Goal: Information Seeking & Learning: Learn about a topic

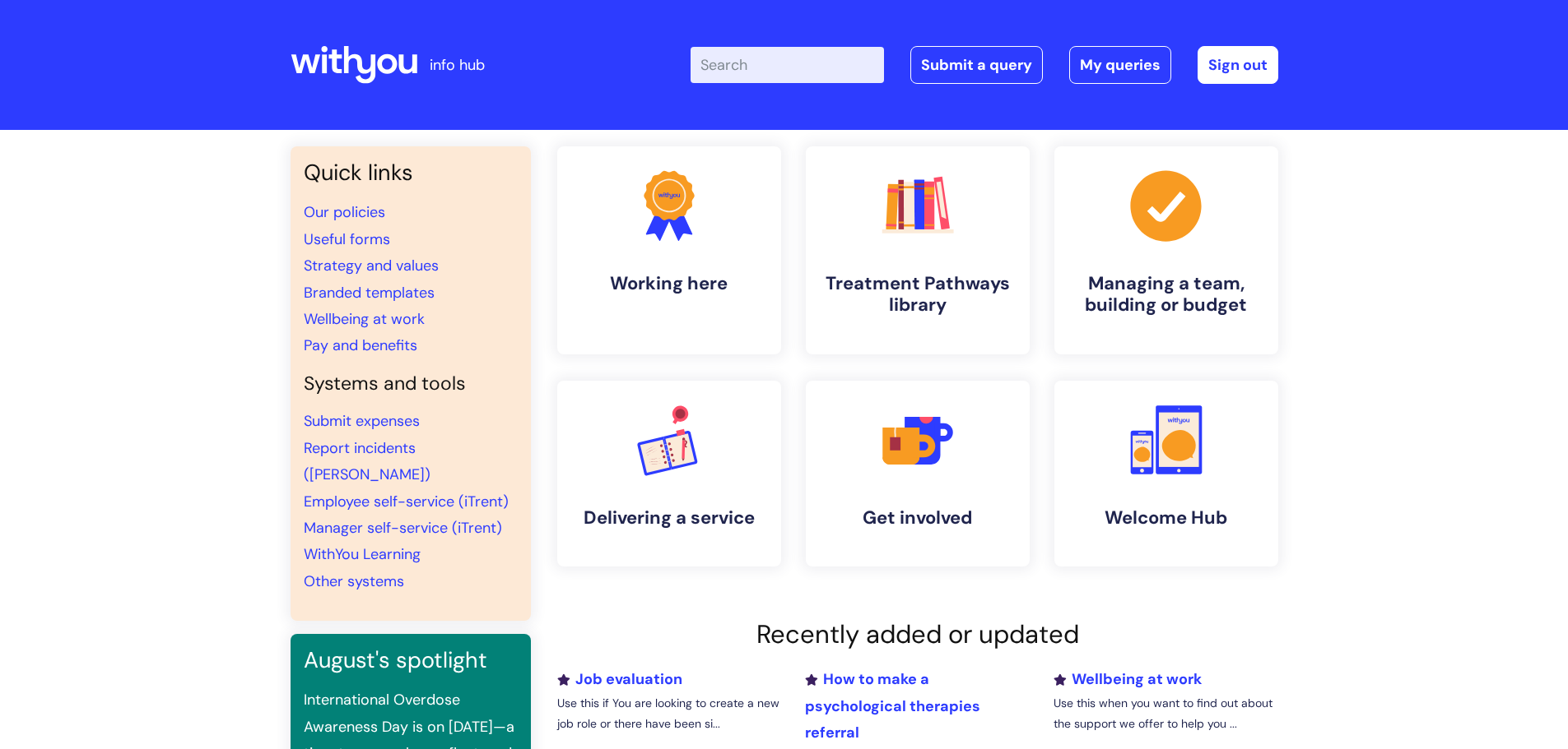
click at [836, 77] on input "Enter your search term here..." at bounding box center [787, 64] width 194 height 36
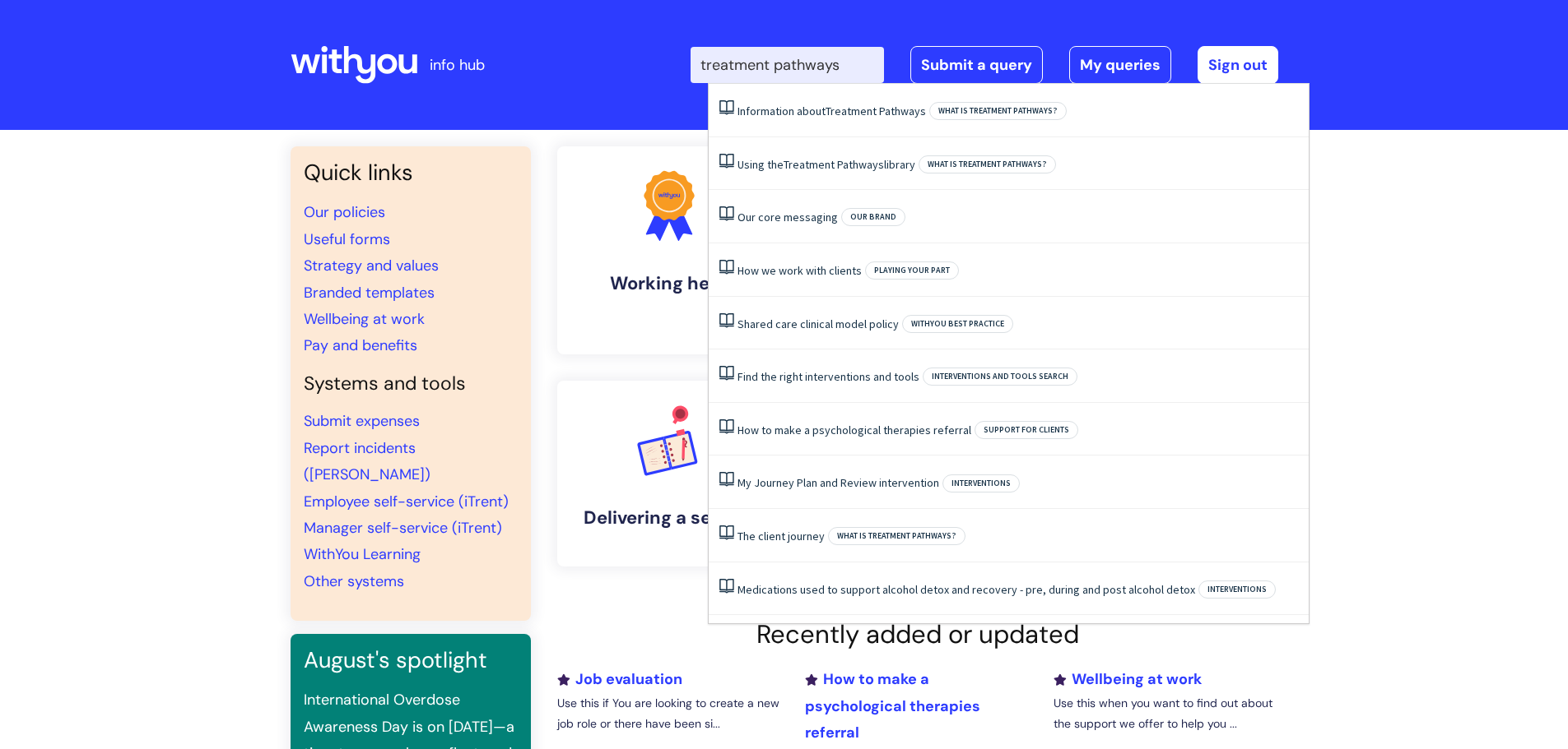
type input "treatment pathways"
click button "Search" at bounding box center [0, 0] width 0 height 0
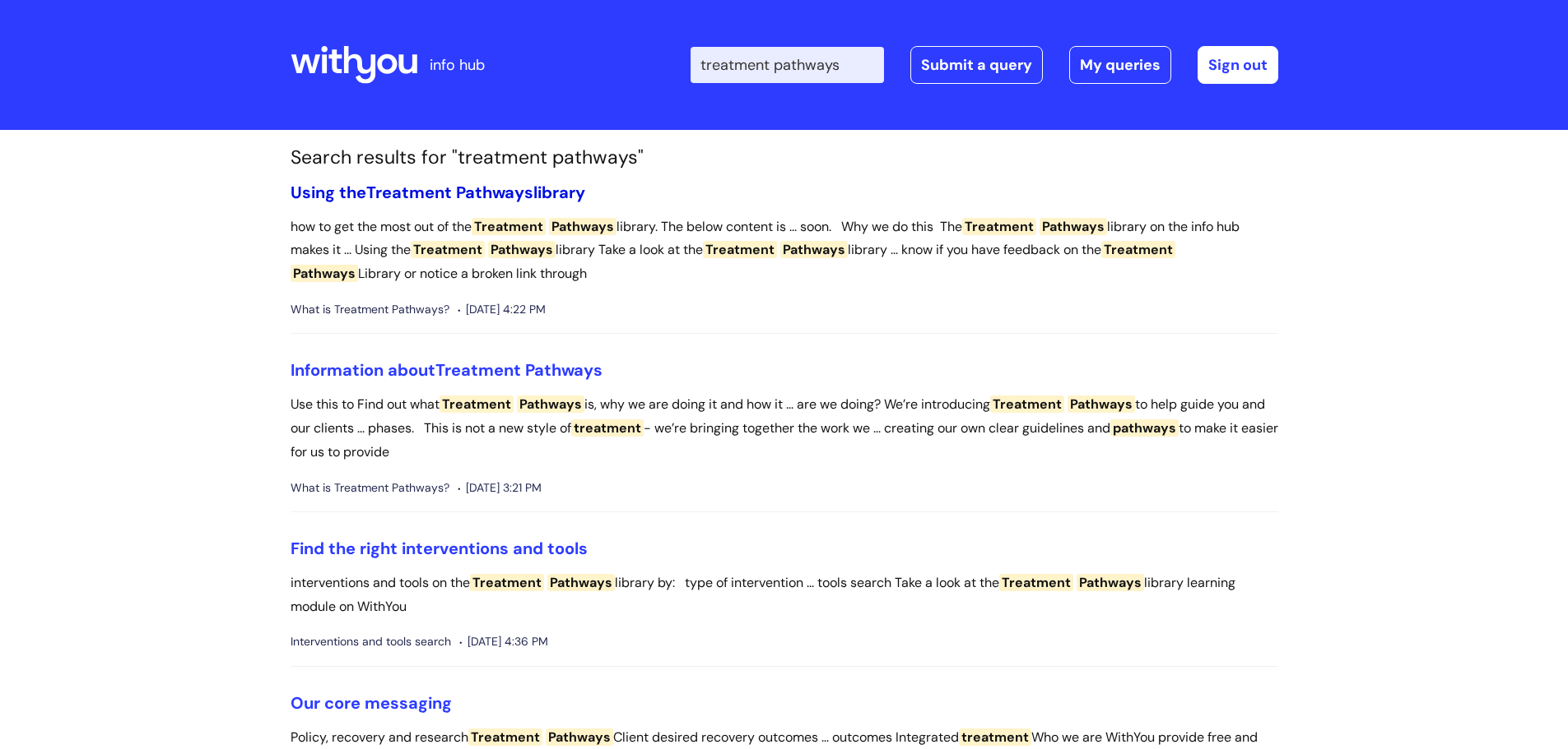
click at [530, 195] on span "Pathways" at bounding box center [495, 192] width 78 height 22
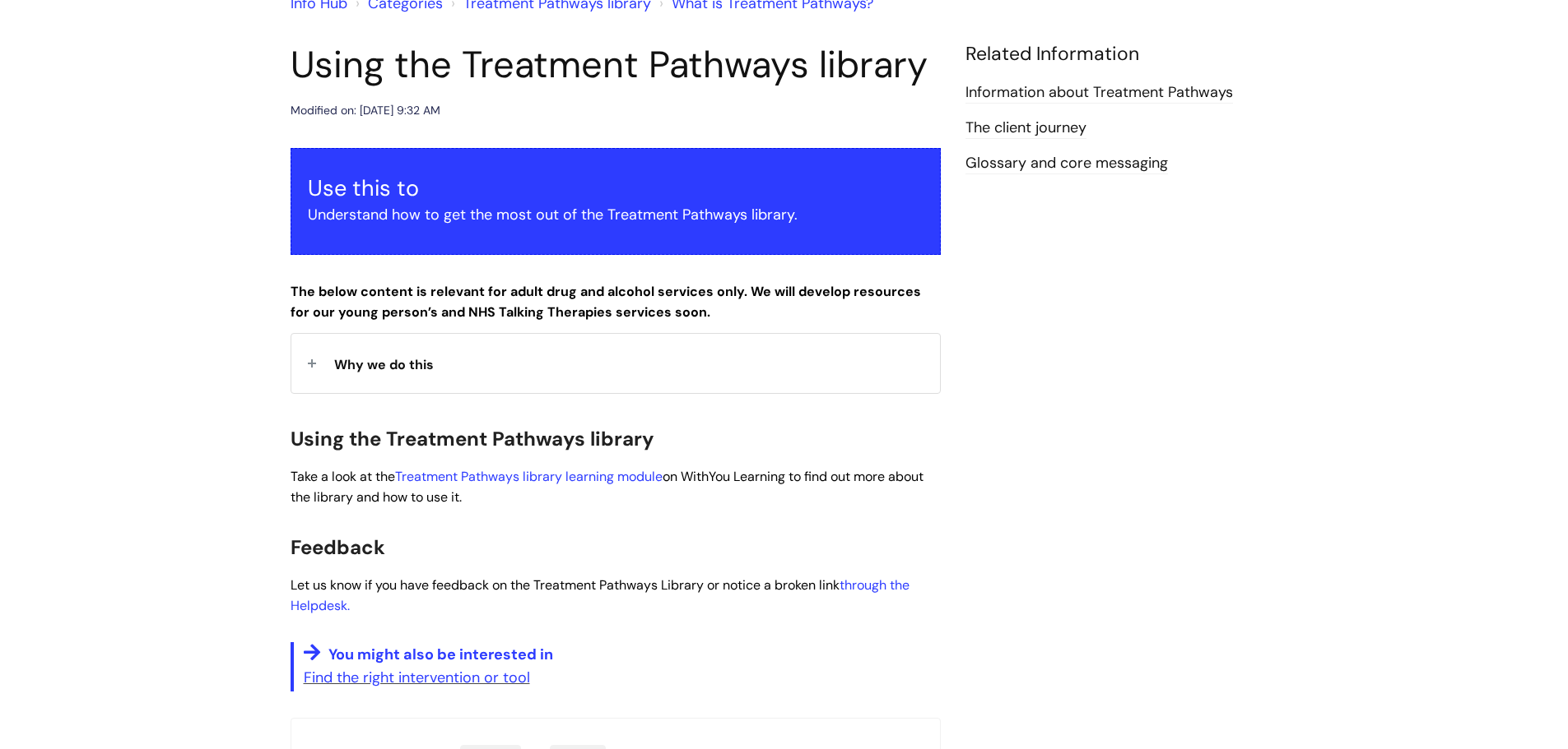
scroll to position [165, 0]
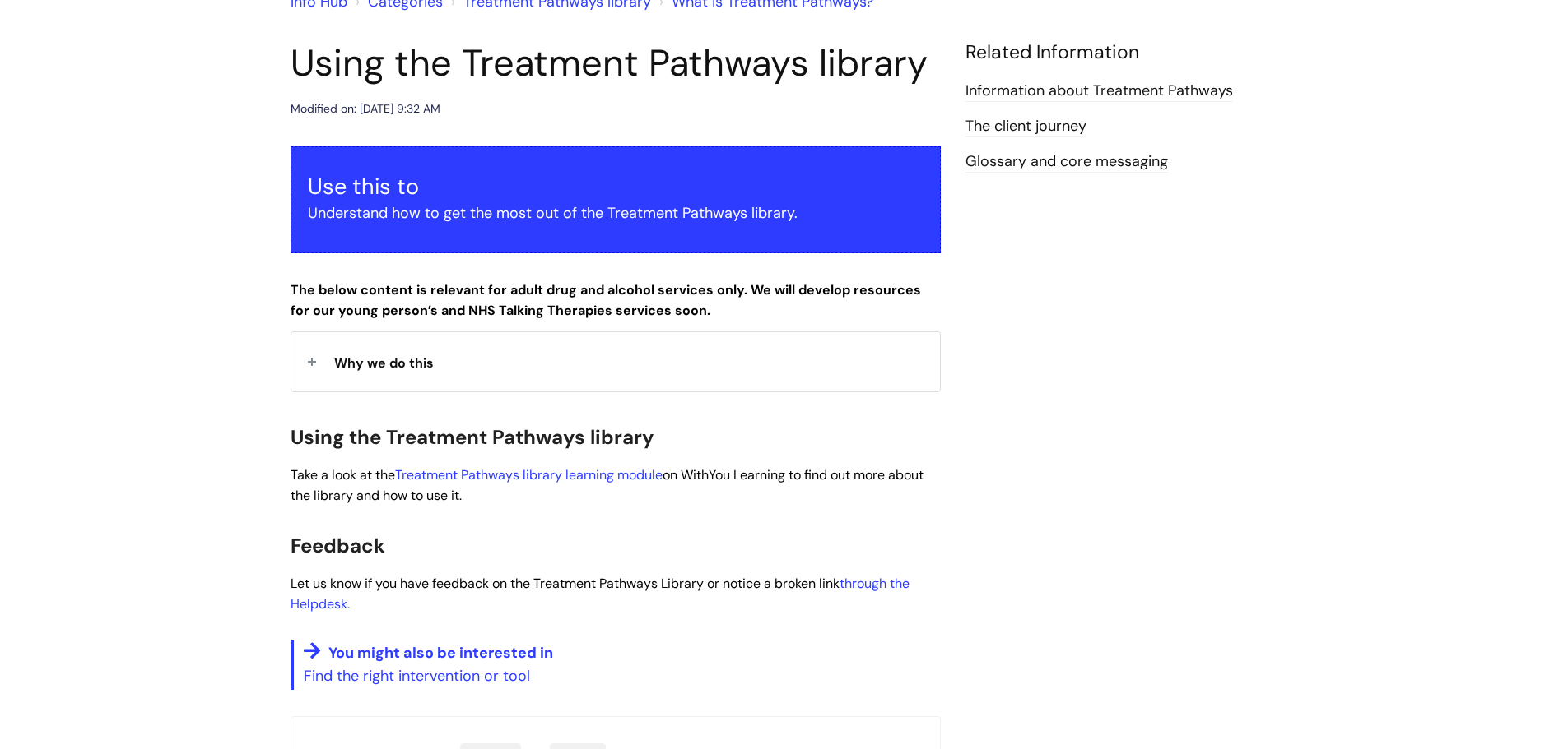
click at [406, 374] on div "Why we do this" at bounding box center [616, 361] width 649 height 59
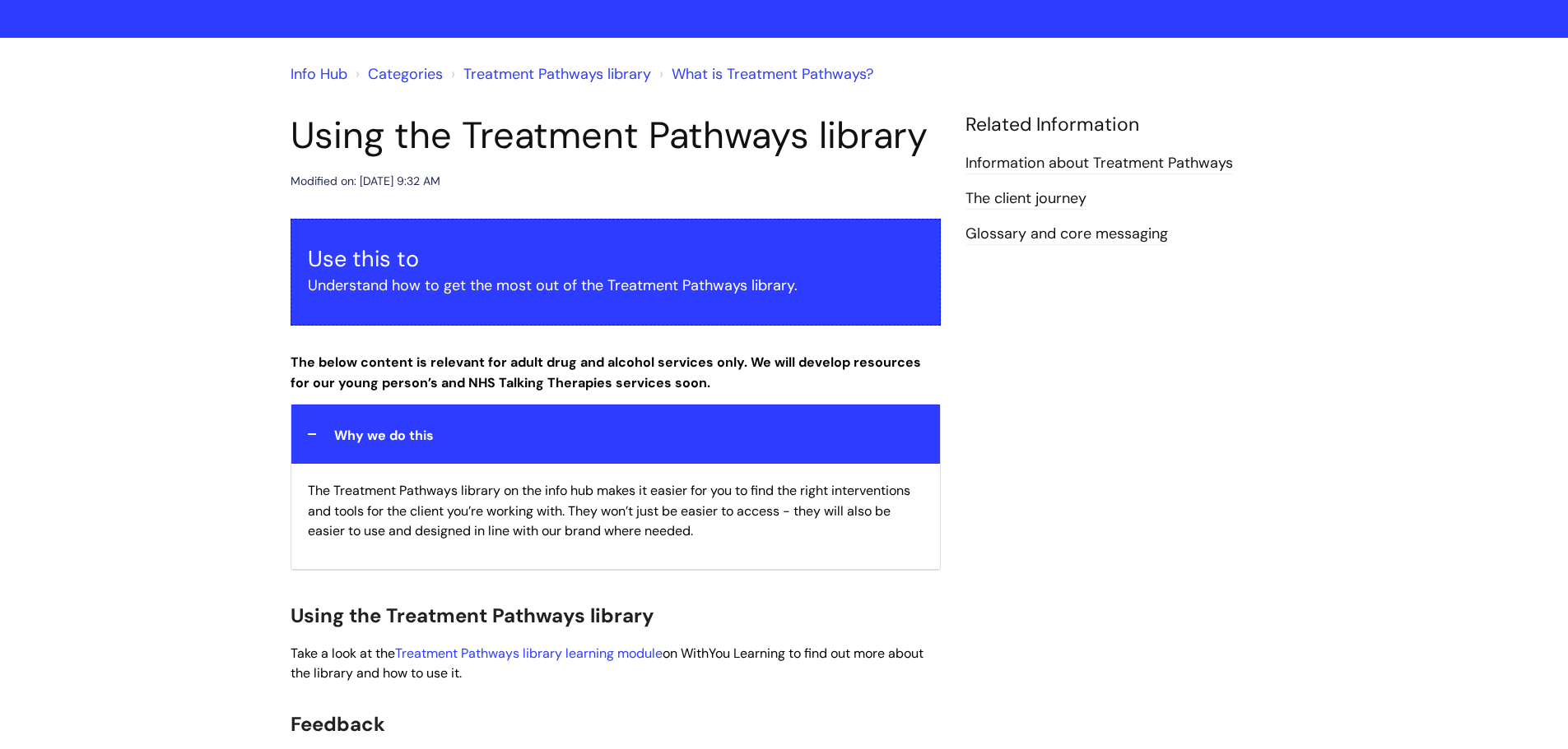
scroll to position [0, 0]
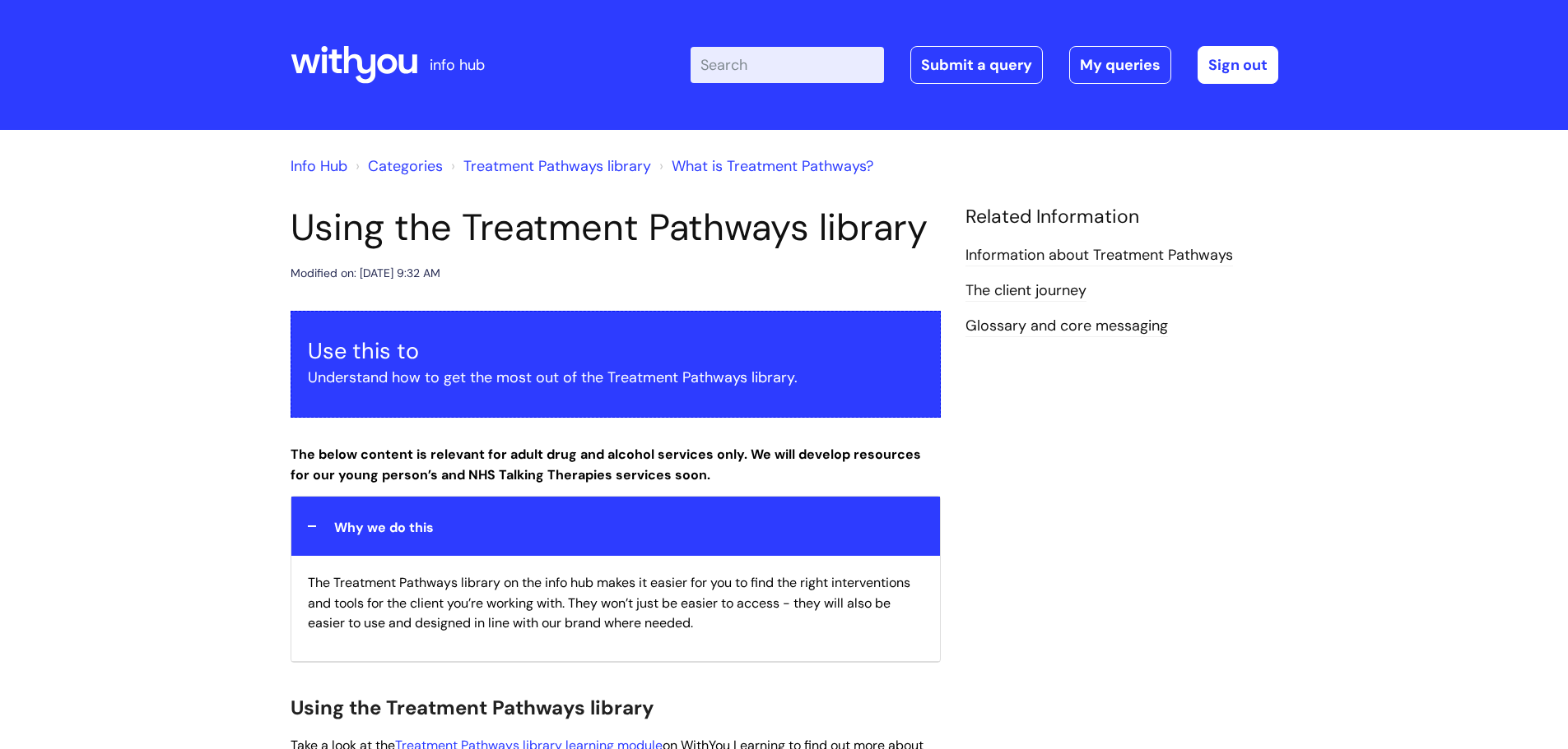
click at [1038, 283] on link "The client journey" at bounding box center [1026, 291] width 121 height 22
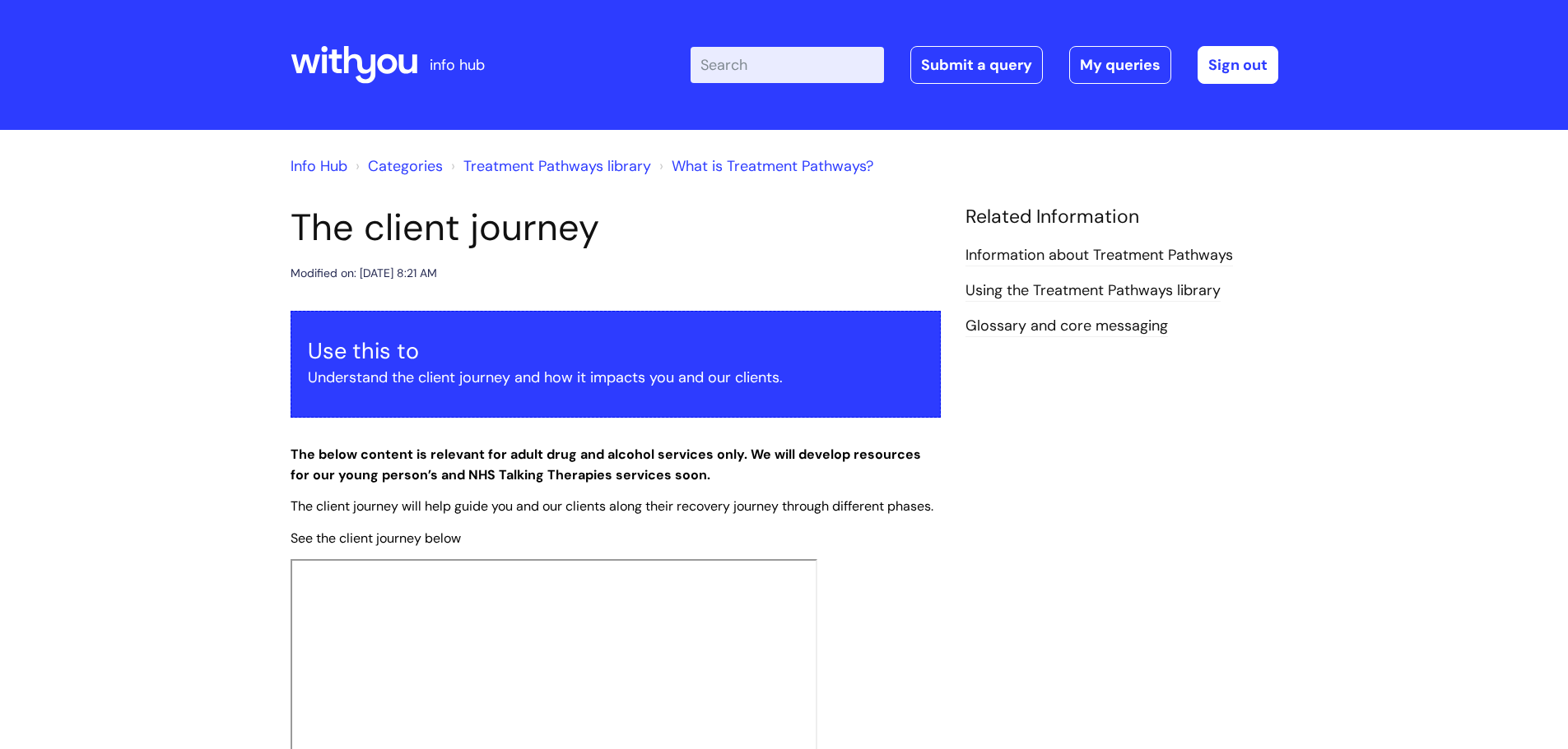
click at [1116, 301] on link "Using the Treatment Pathways library" at bounding box center [1093, 291] width 255 height 22
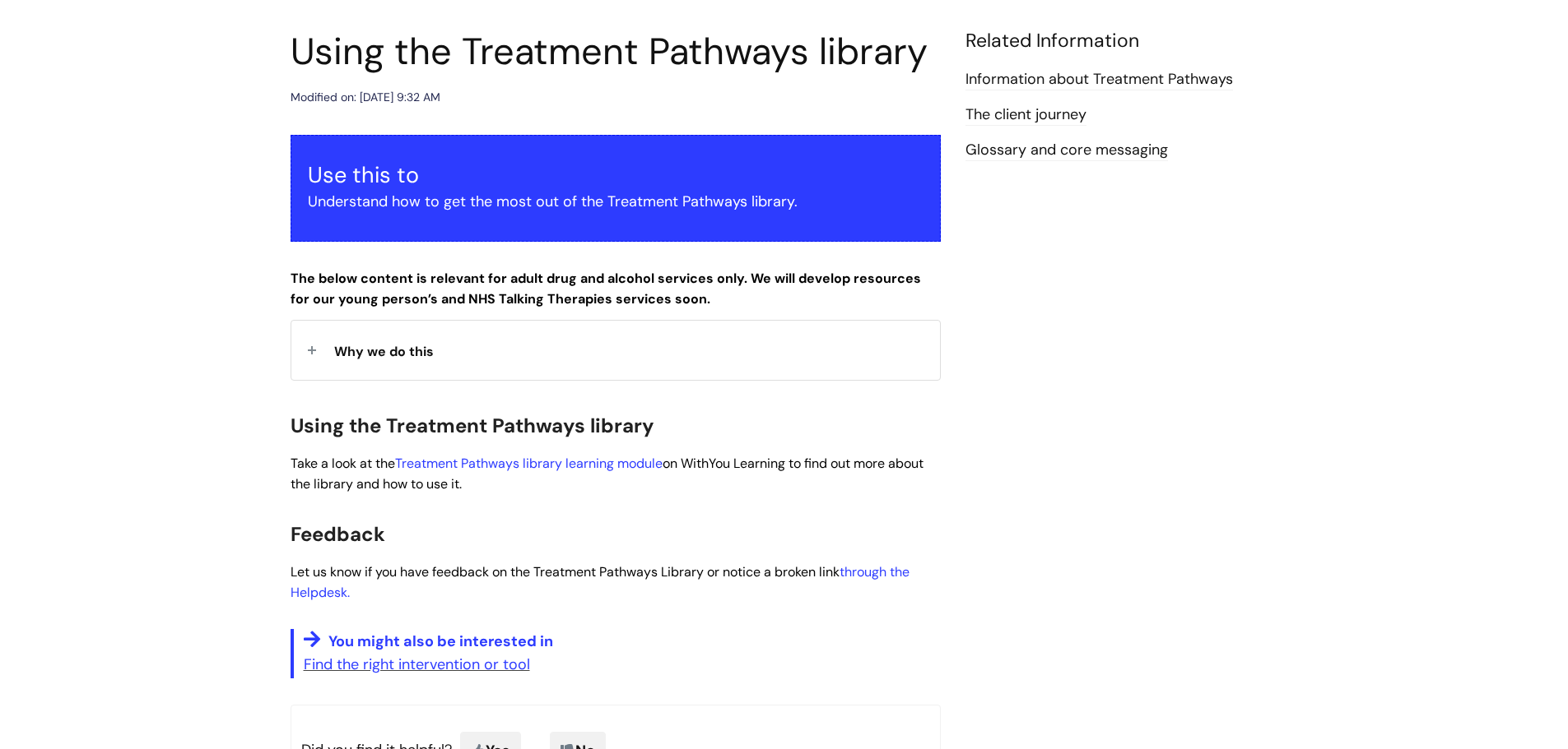
scroll to position [82, 0]
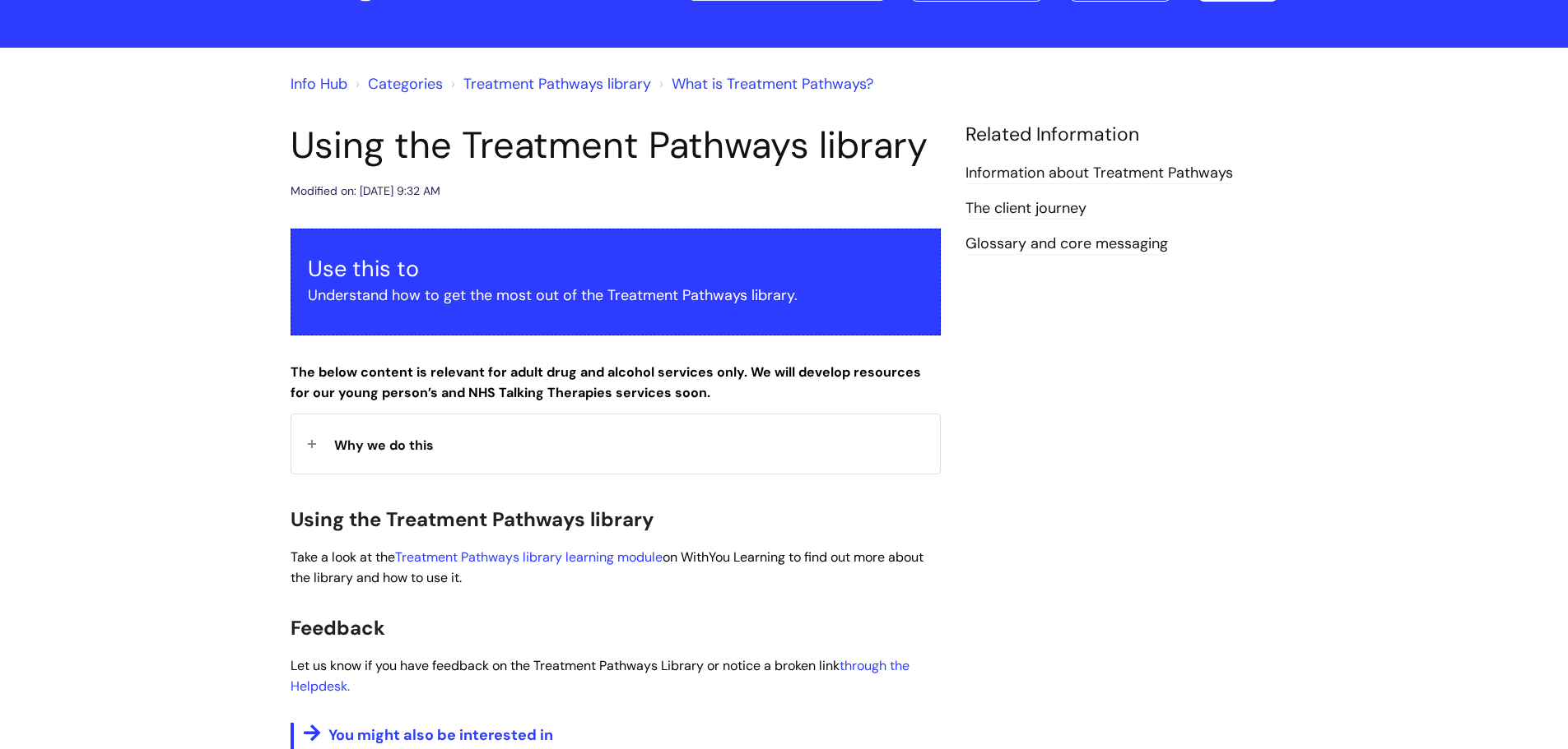
click at [1059, 212] on link "The client journey" at bounding box center [1026, 209] width 121 height 22
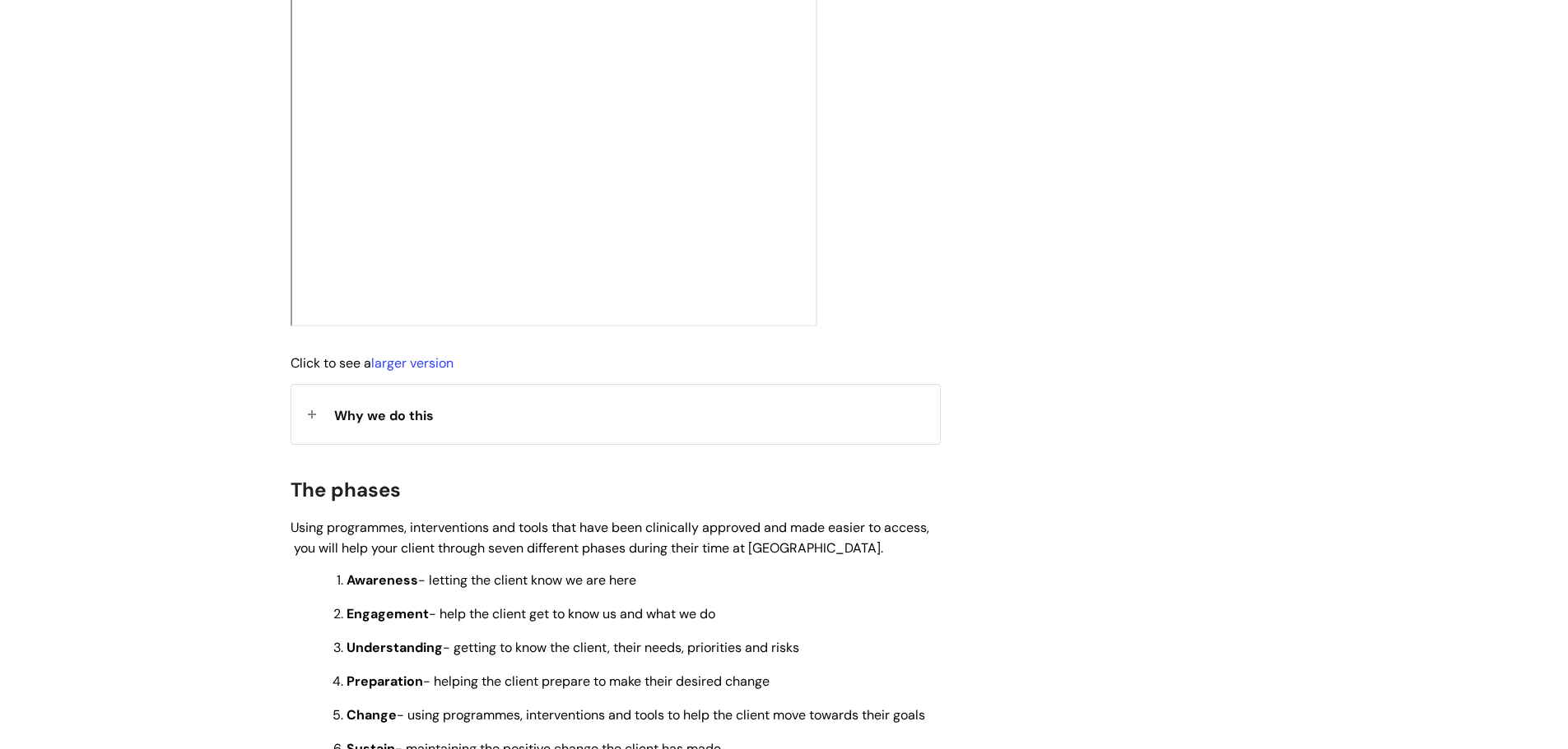
scroll to position [658, 0]
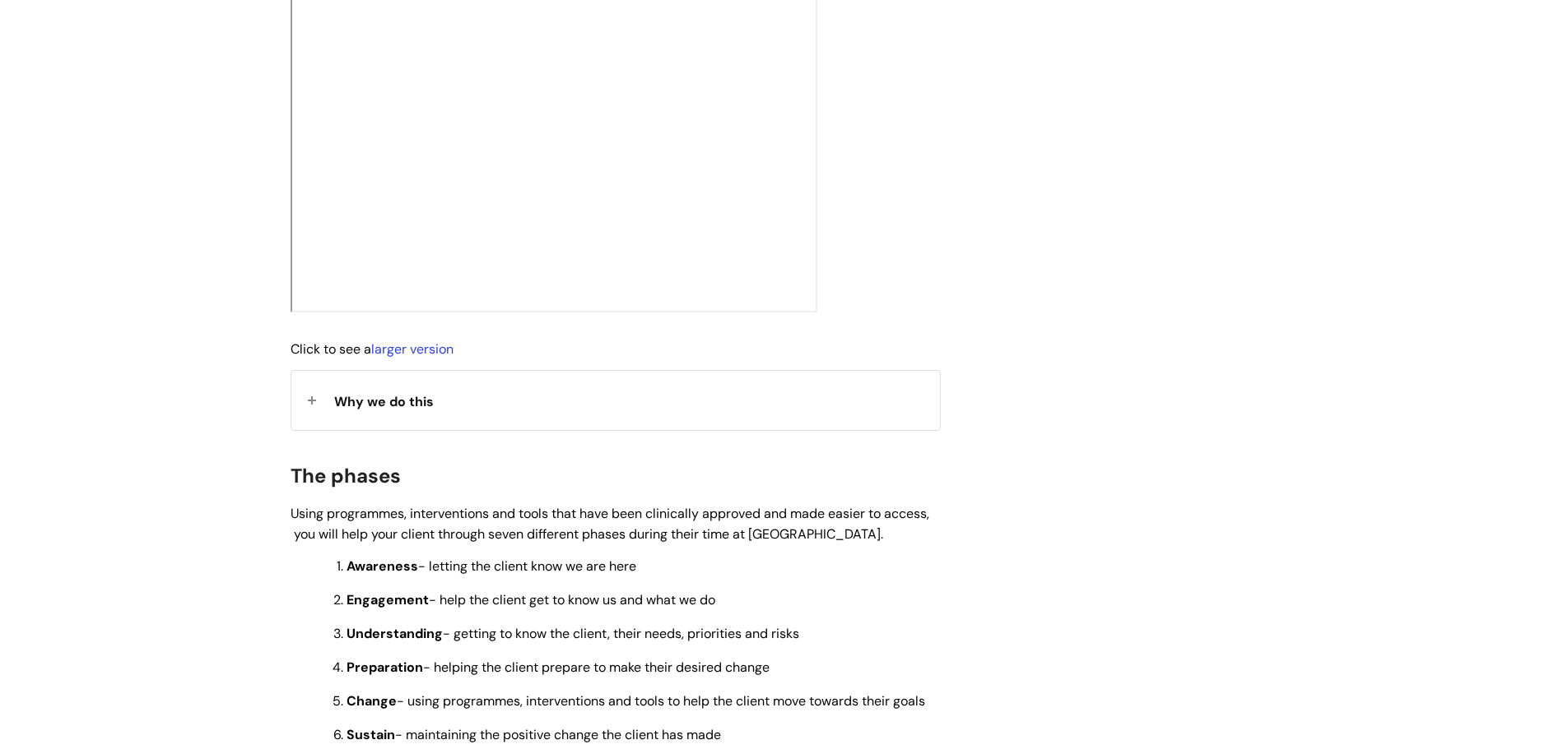
click at [577, 429] on div "Why we do this" at bounding box center [616, 400] width 649 height 59
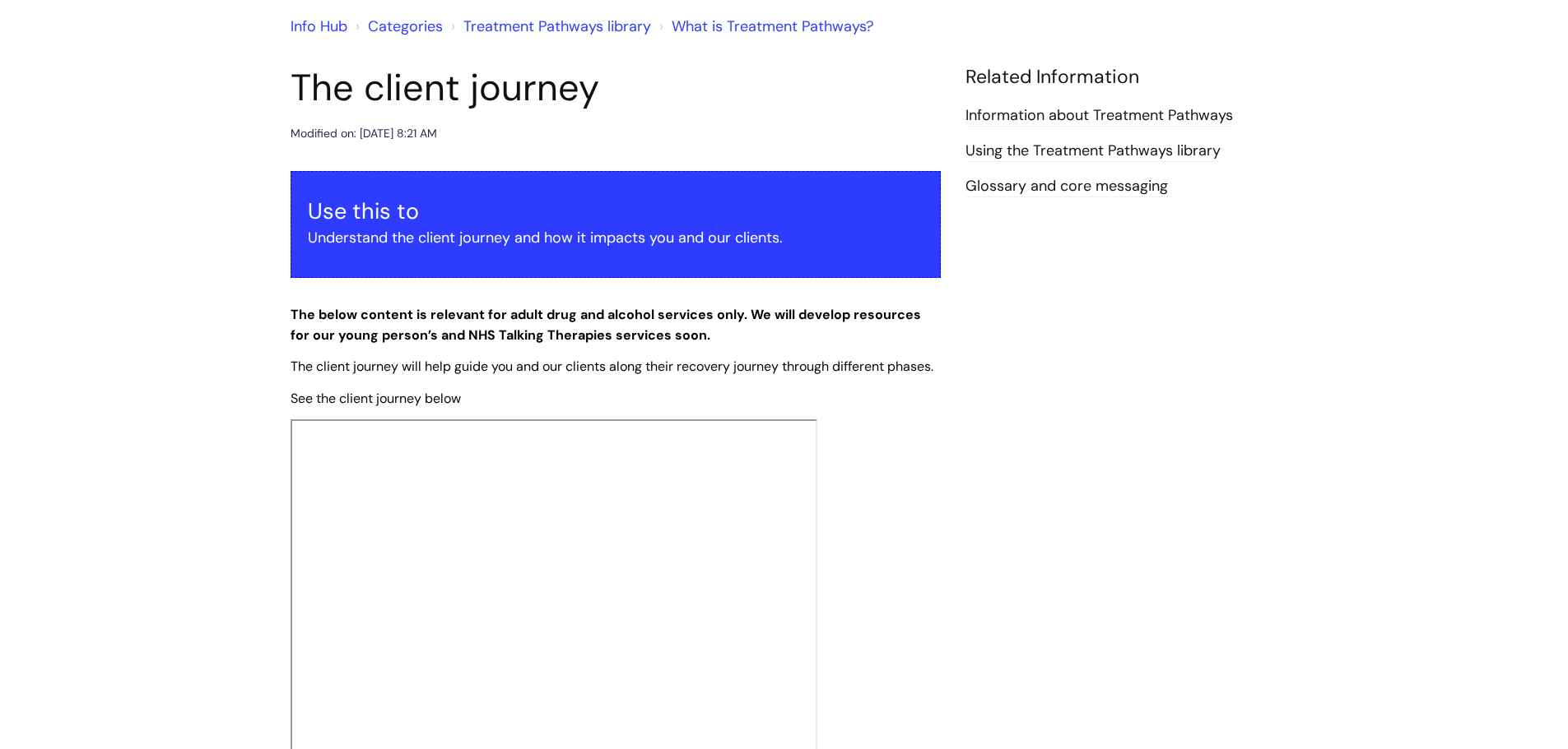
scroll to position [0, 0]
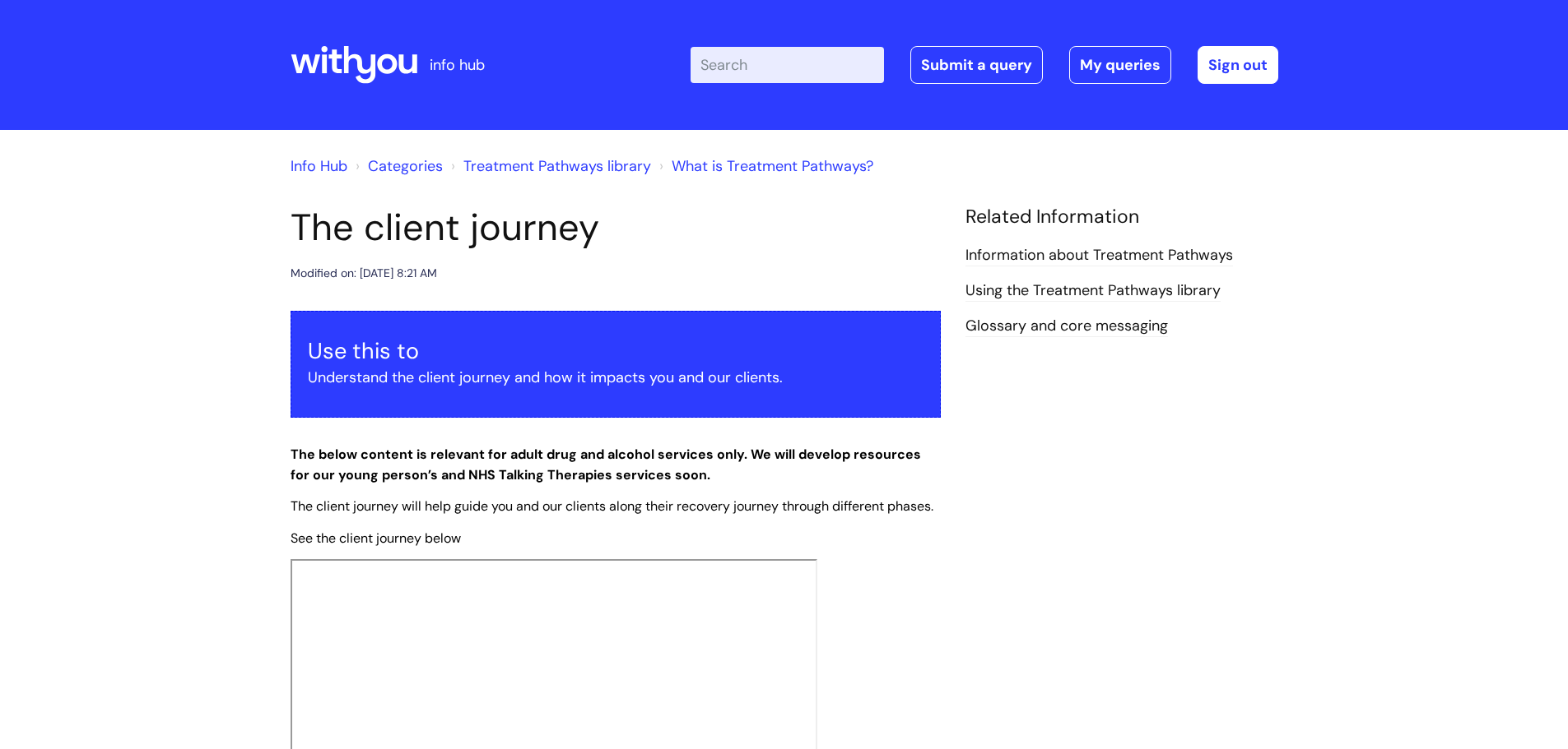
click at [1045, 335] on link "Glossary and core messaging" at bounding box center [1066, 326] width 202 height 22
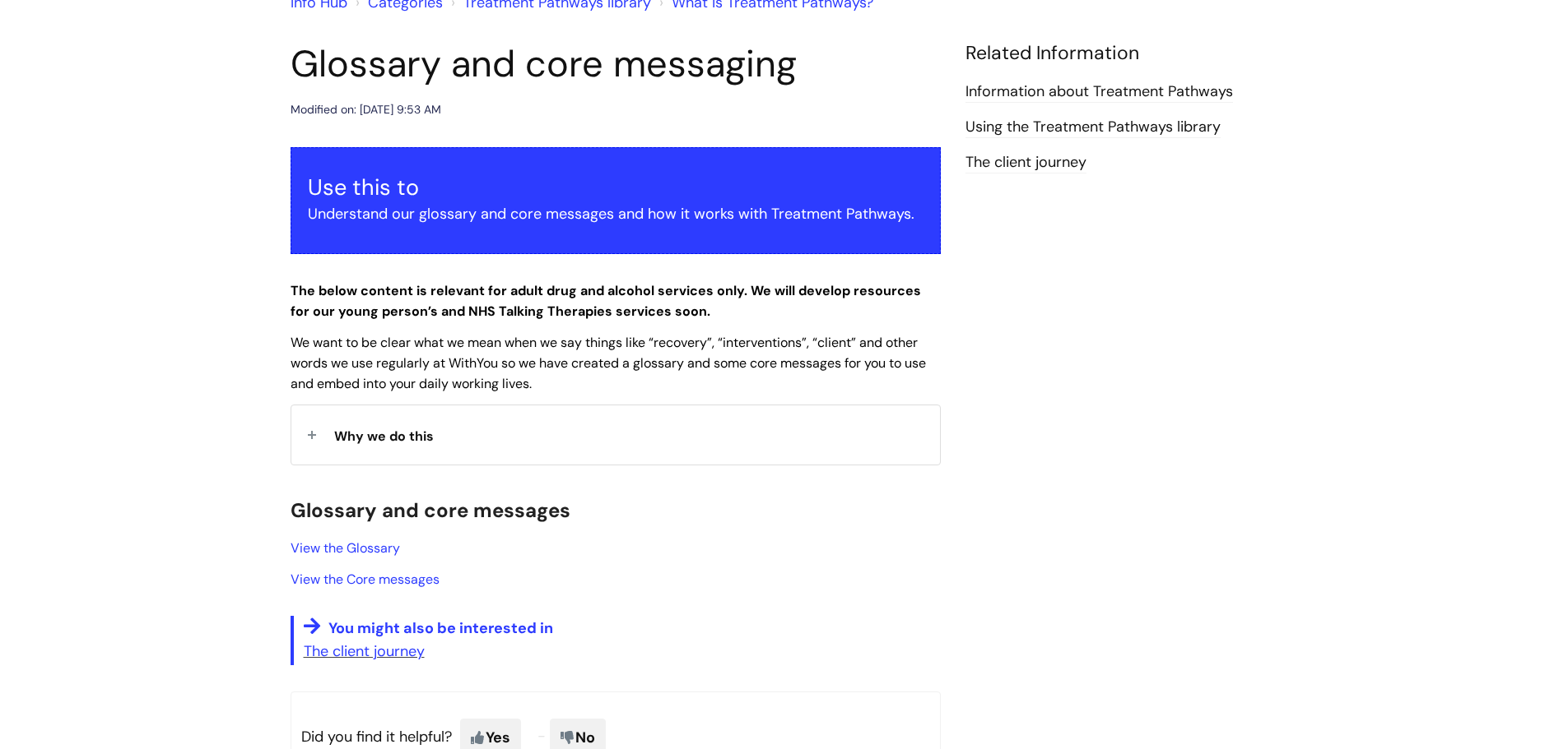
scroll to position [165, 0]
click at [351, 577] on link "View the Core messages" at bounding box center [364, 578] width 149 height 17
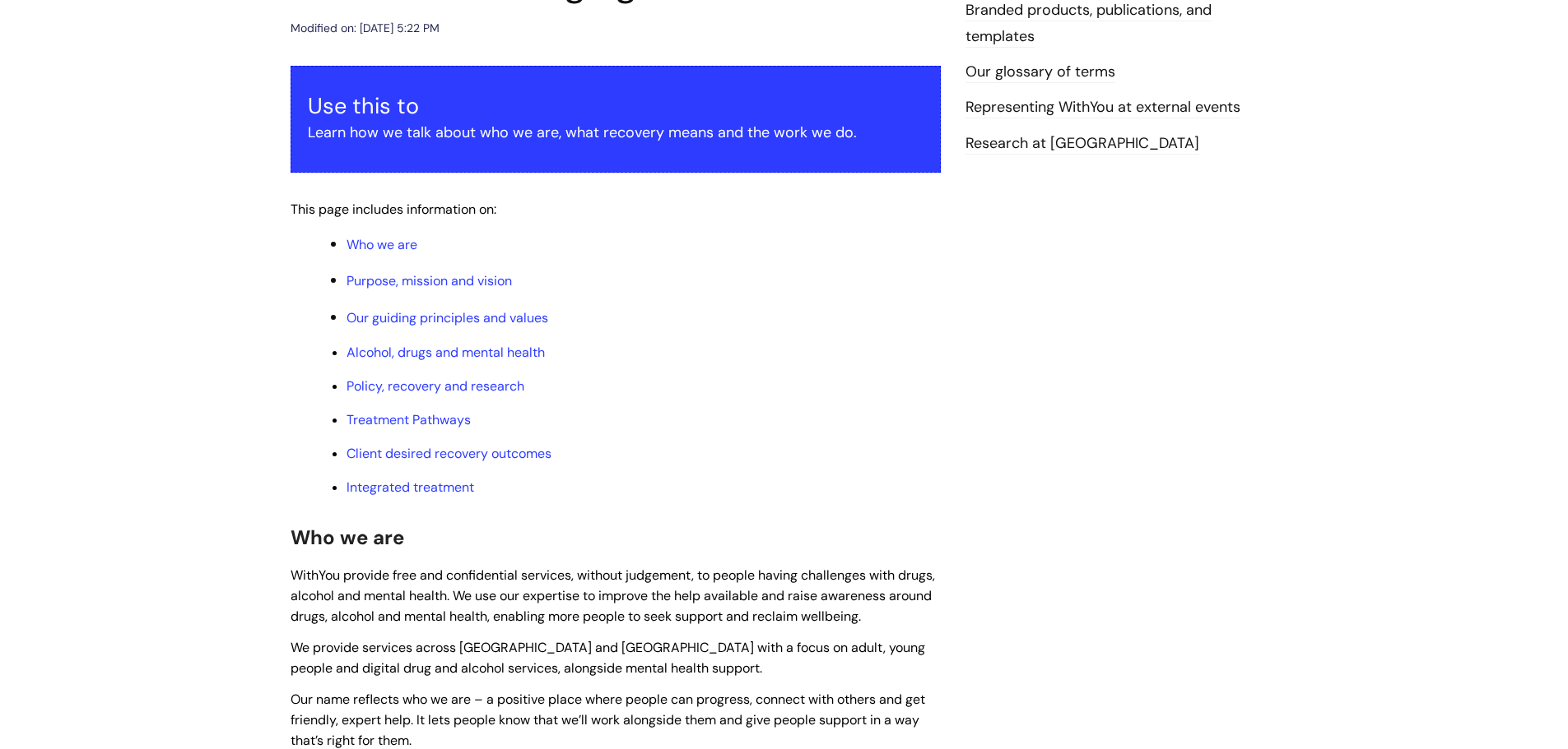
scroll to position [247, 0]
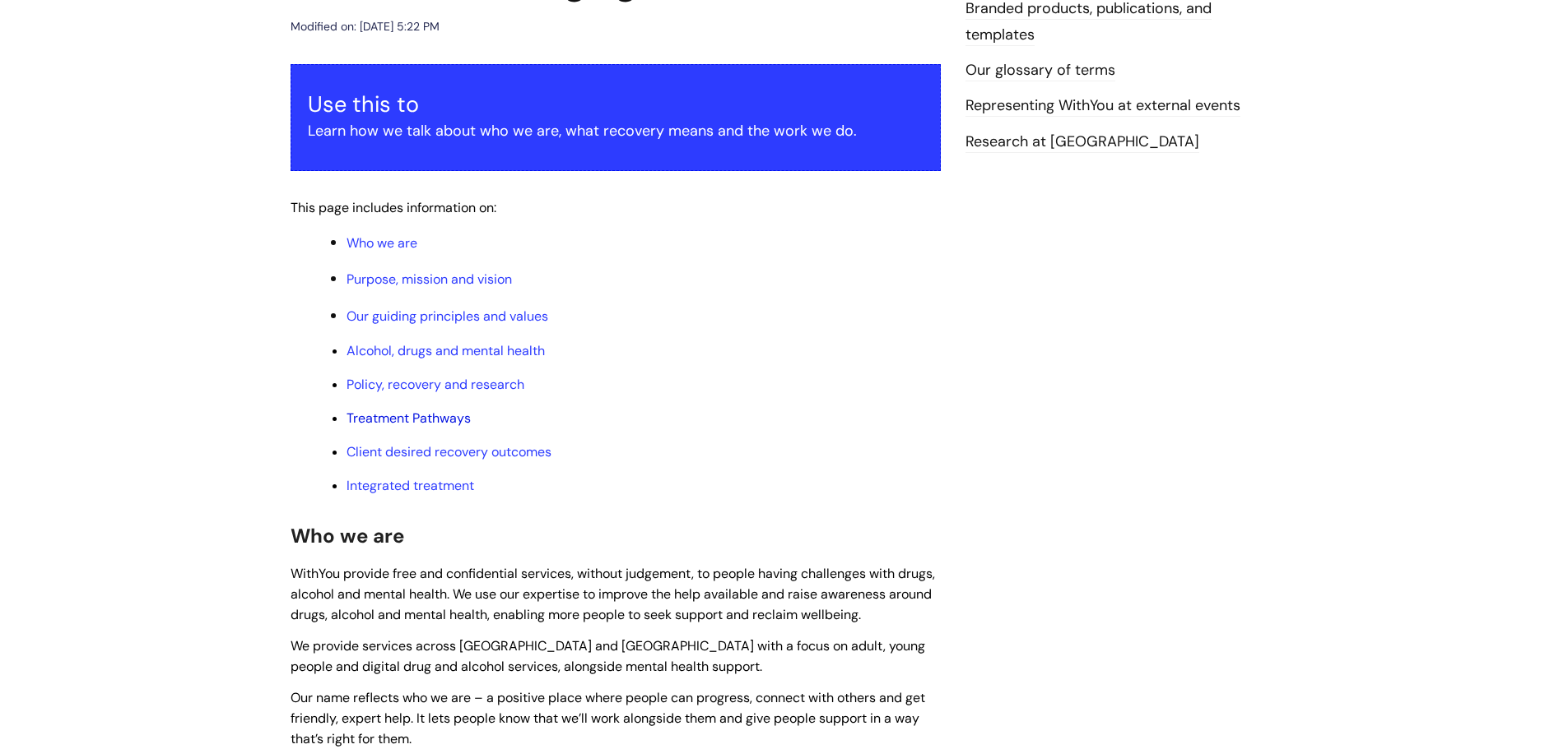
click at [419, 415] on link "Treatment Pathways" at bounding box center [408, 418] width 124 height 17
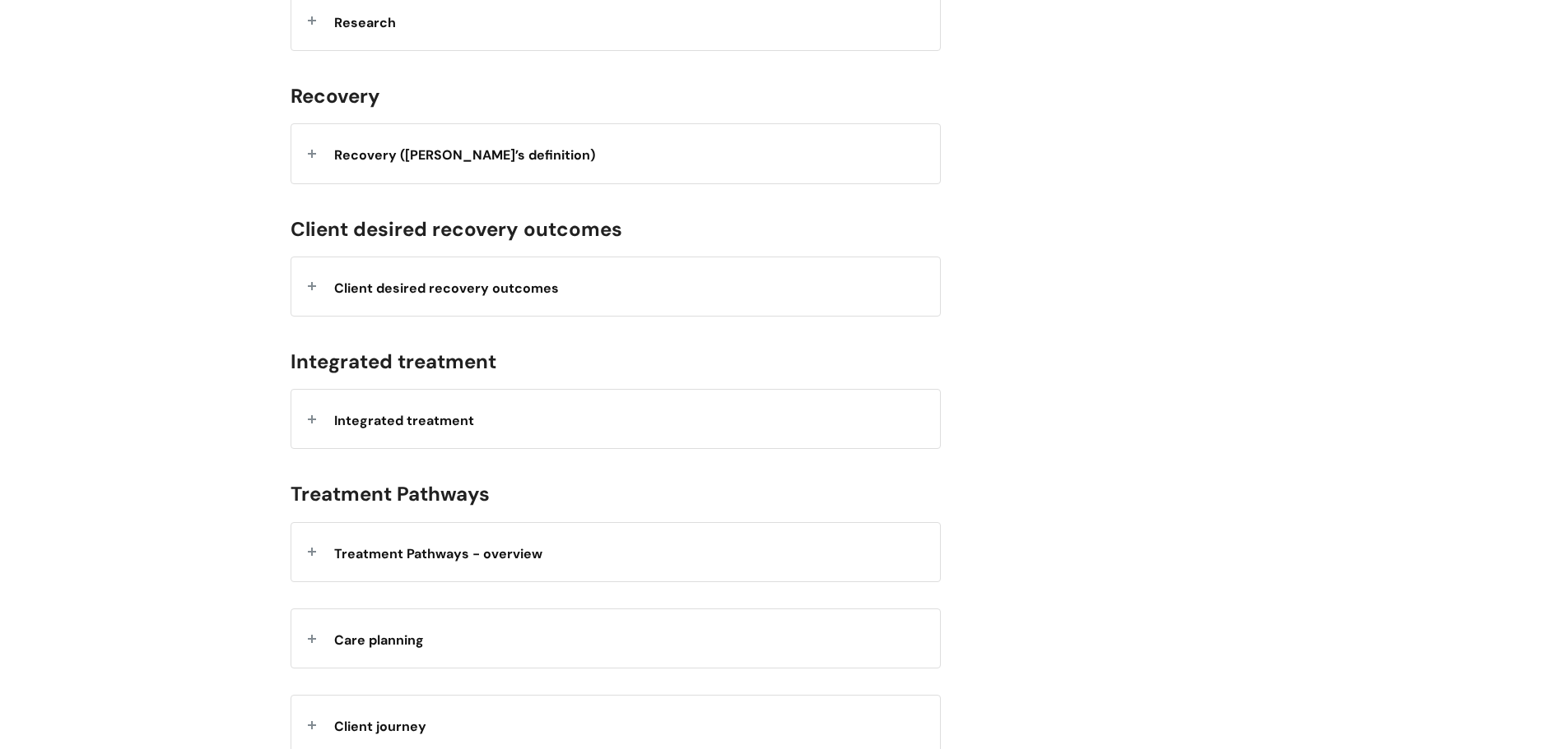
scroll to position [1992, 0]
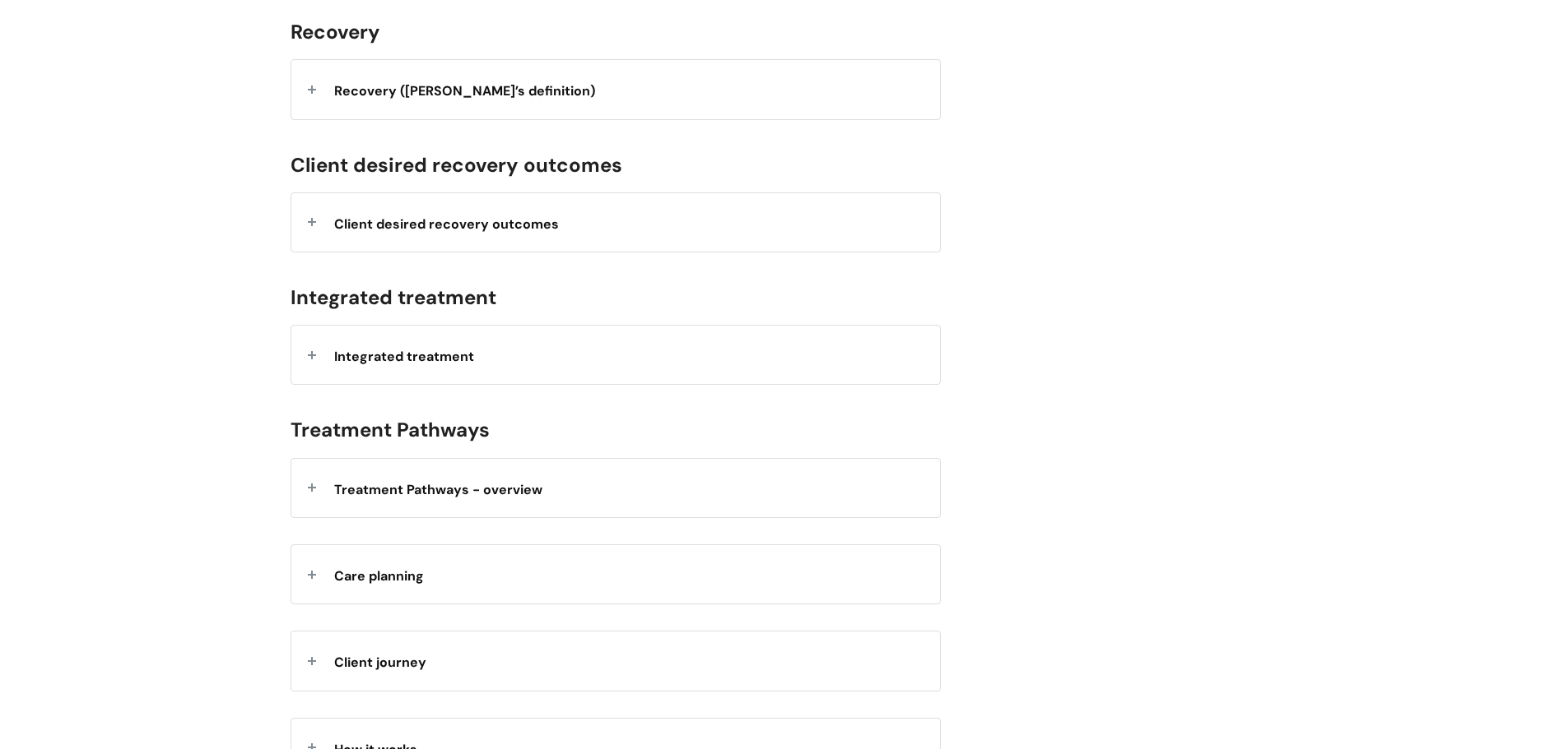
click at [714, 373] on div "Integrated treatment" at bounding box center [616, 356] width 649 height 59
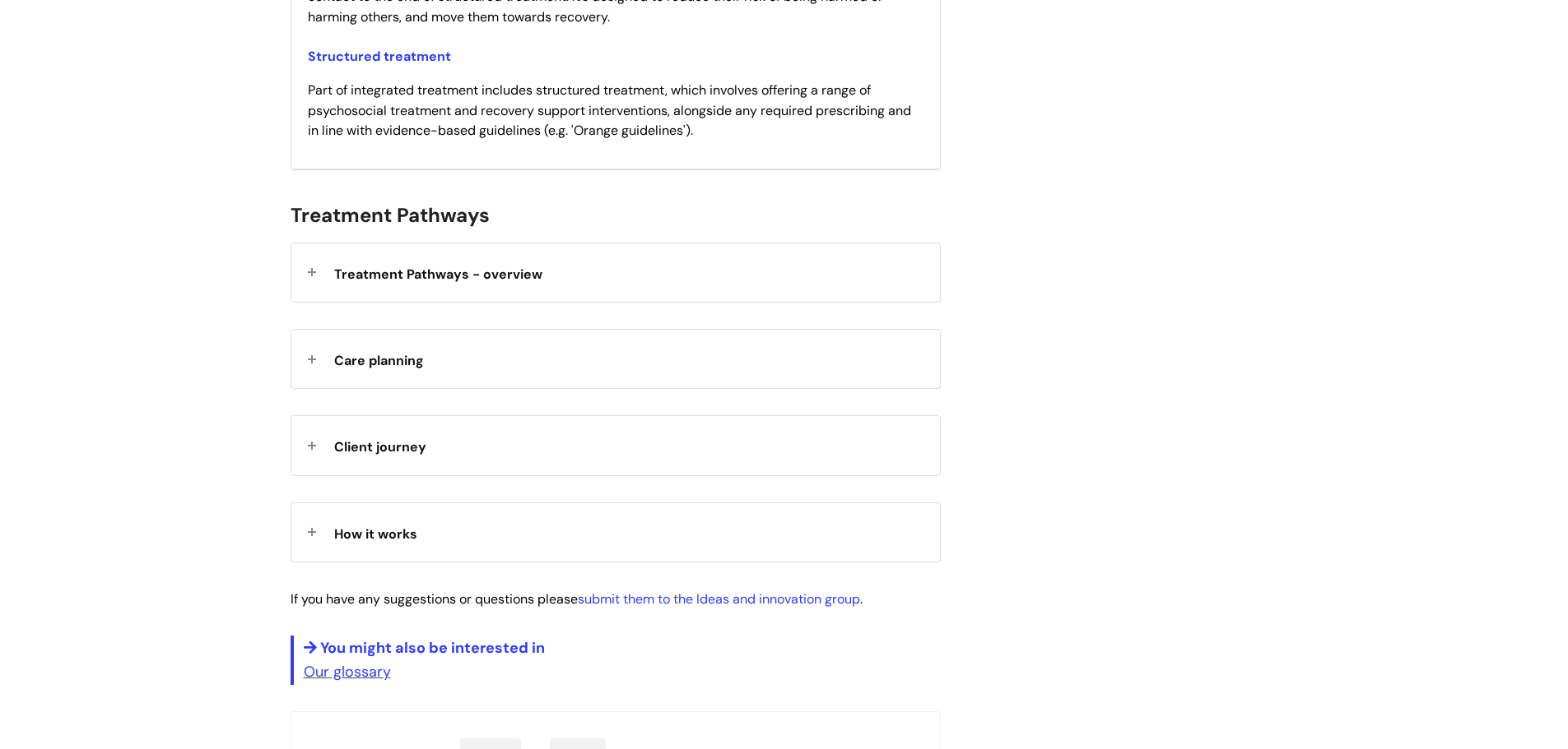
scroll to position [2486, 0]
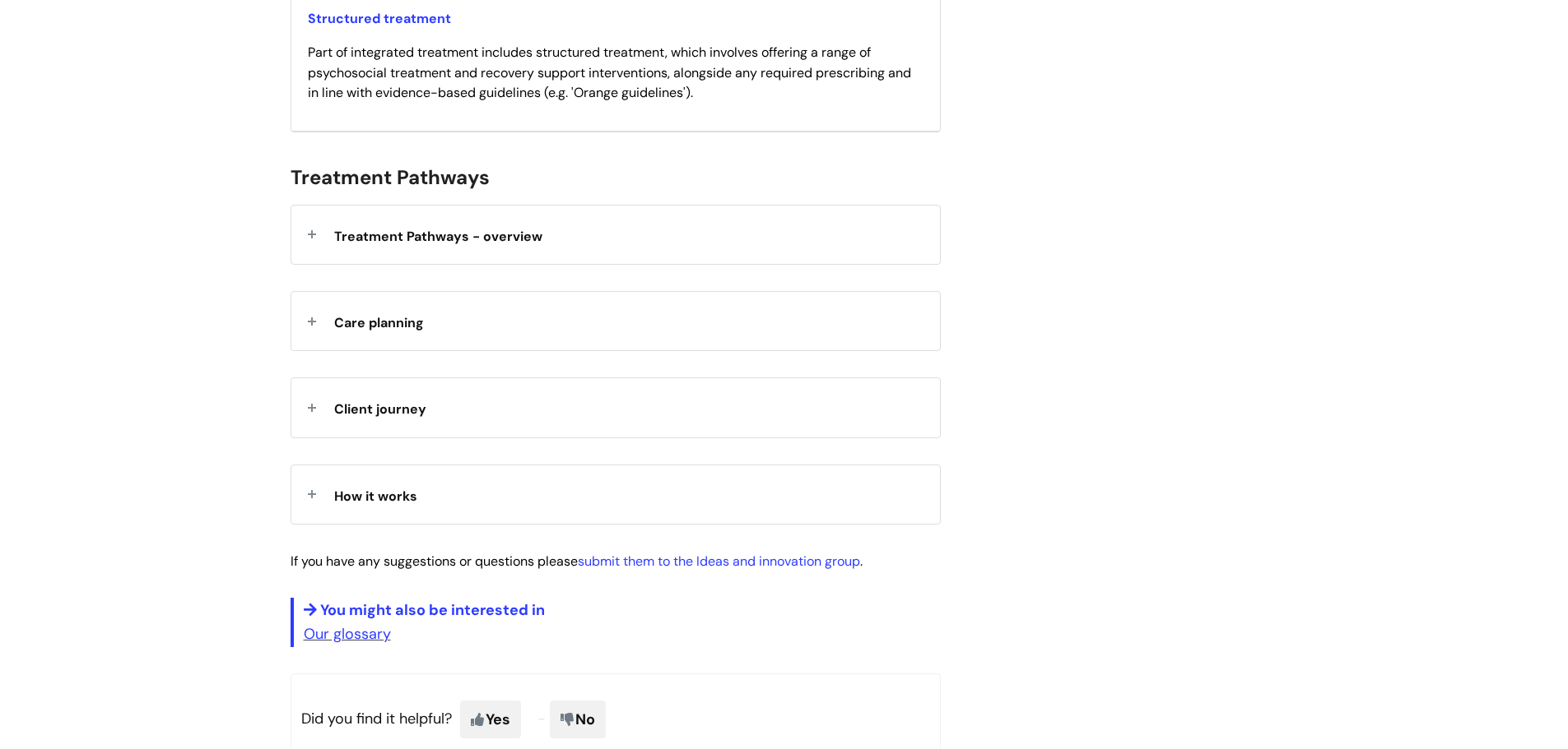
click at [726, 343] on div "Care planning" at bounding box center [616, 321] width 649 height 59
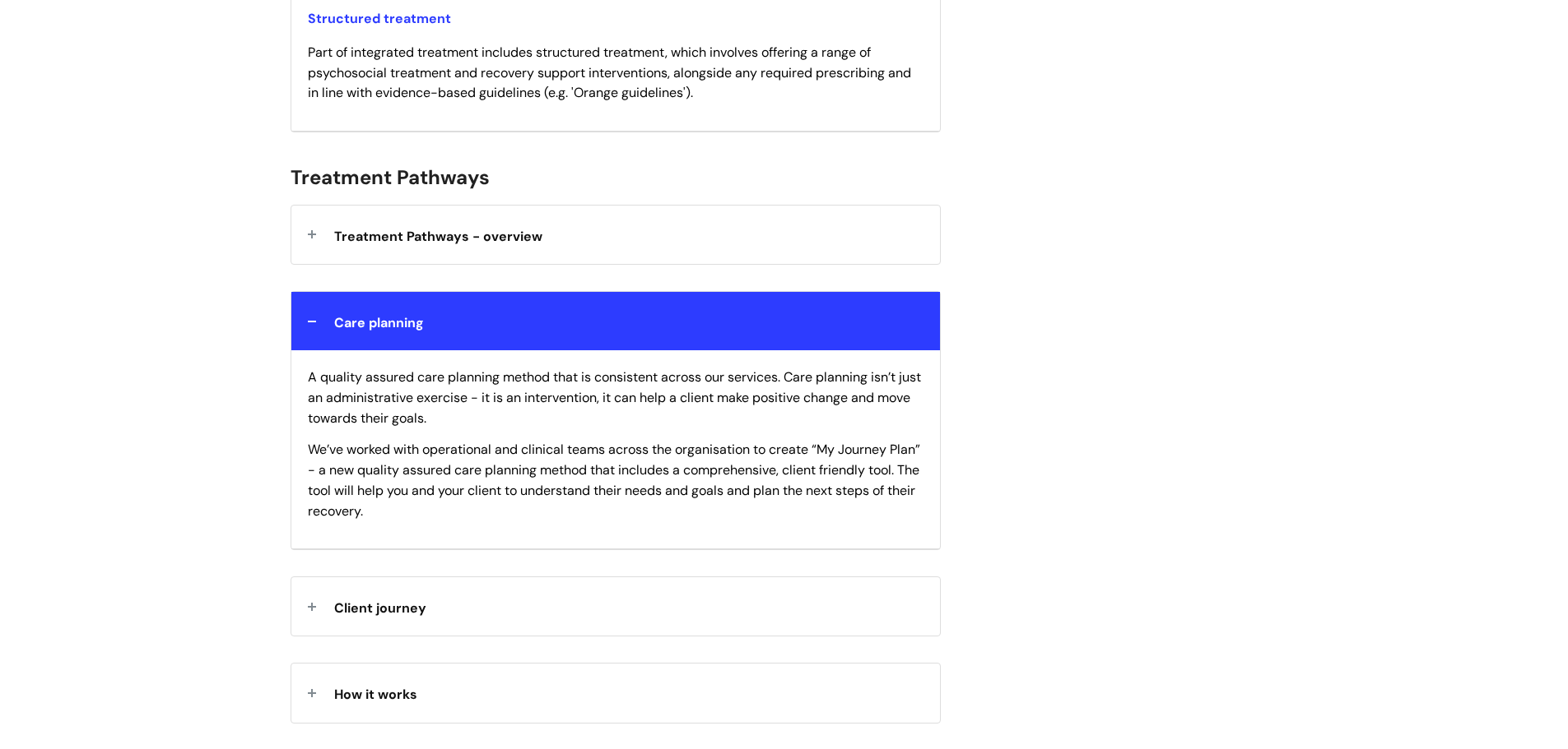
click at [729, 250] on div "Treatment Pathways - overview" at bounding box center [616, 235] width 649 height 59
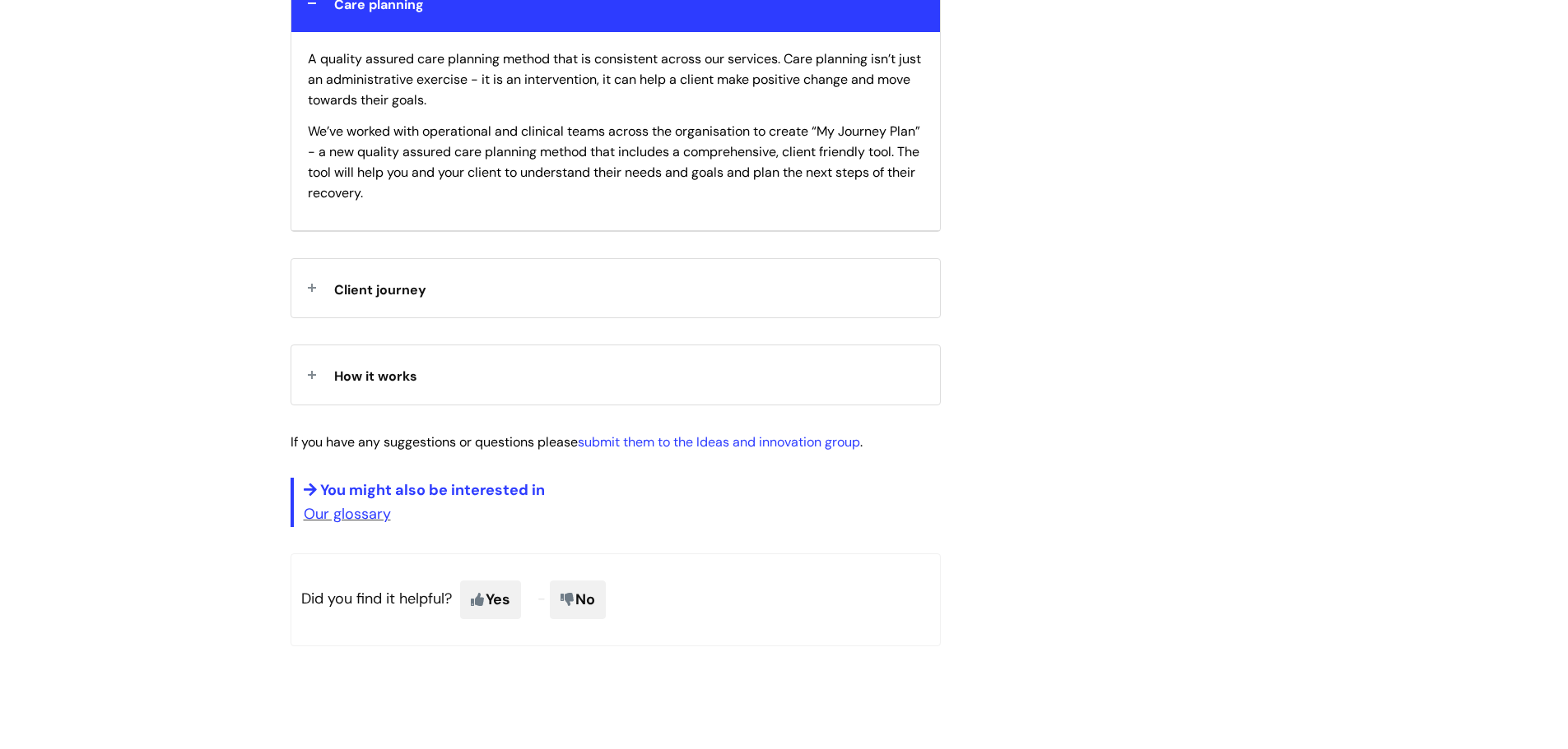
scroll to position [3554, 0]
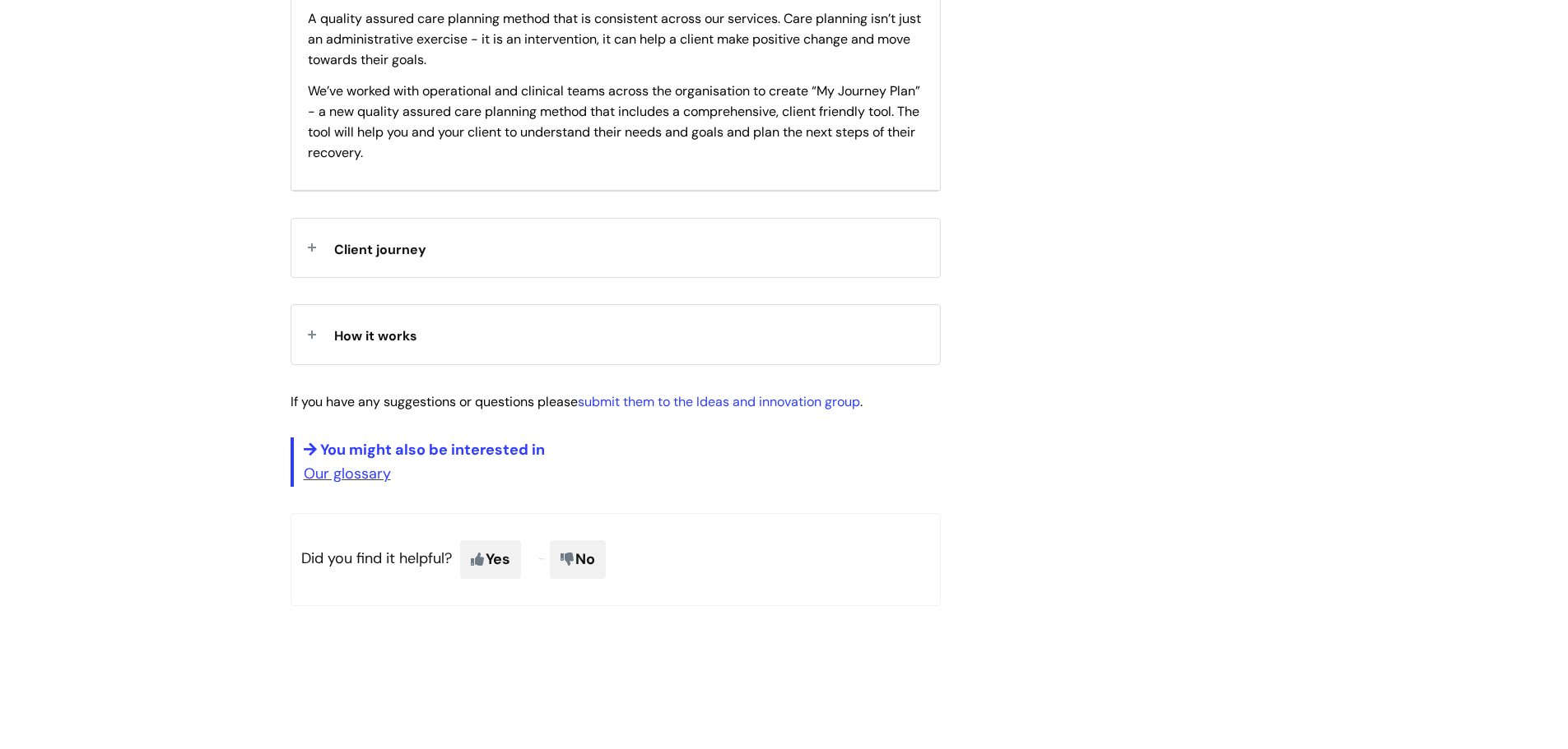
click at [729, 250] on div "Client journey" at bounding box center [616, 248] width 649 height 59
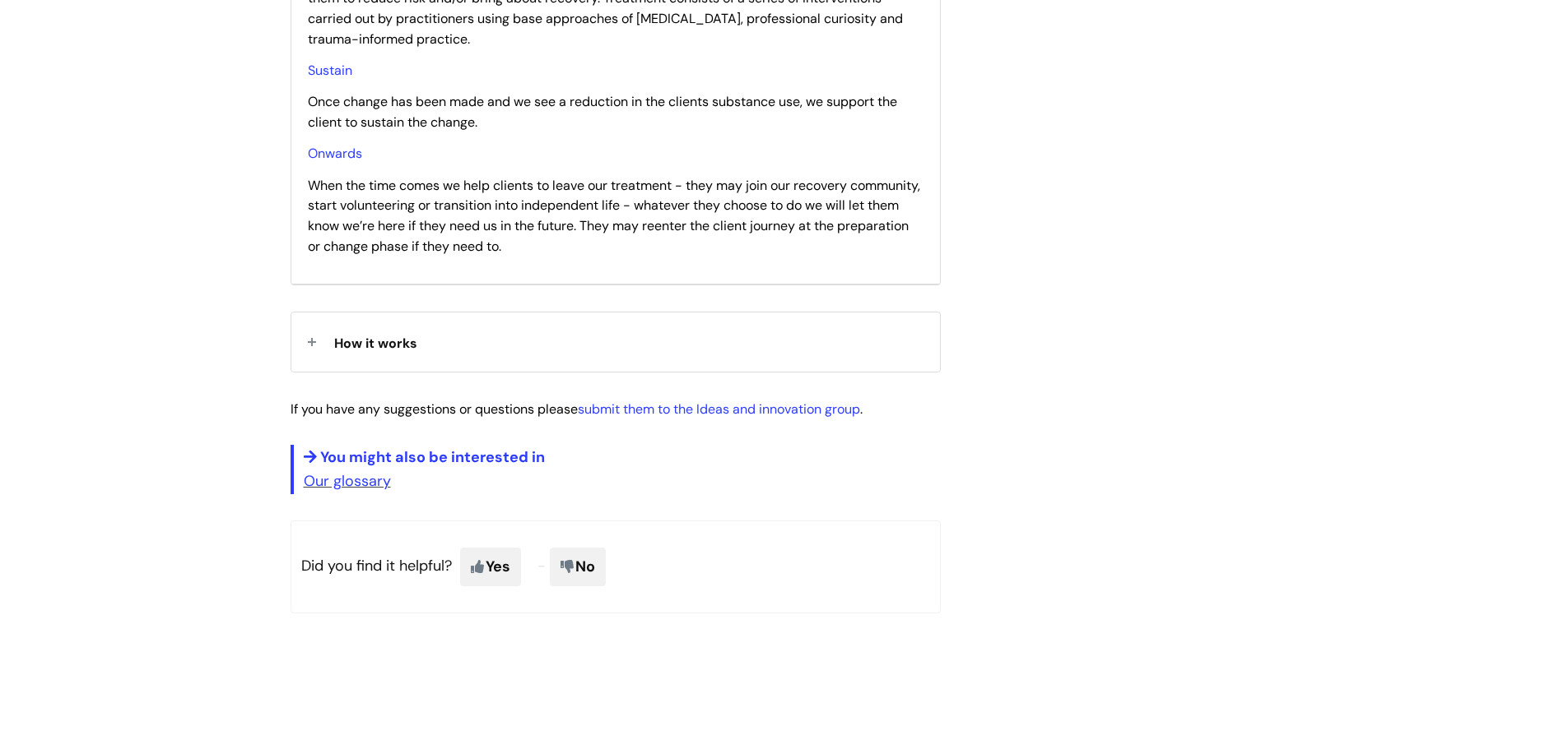
scroll to position [5447, 0]
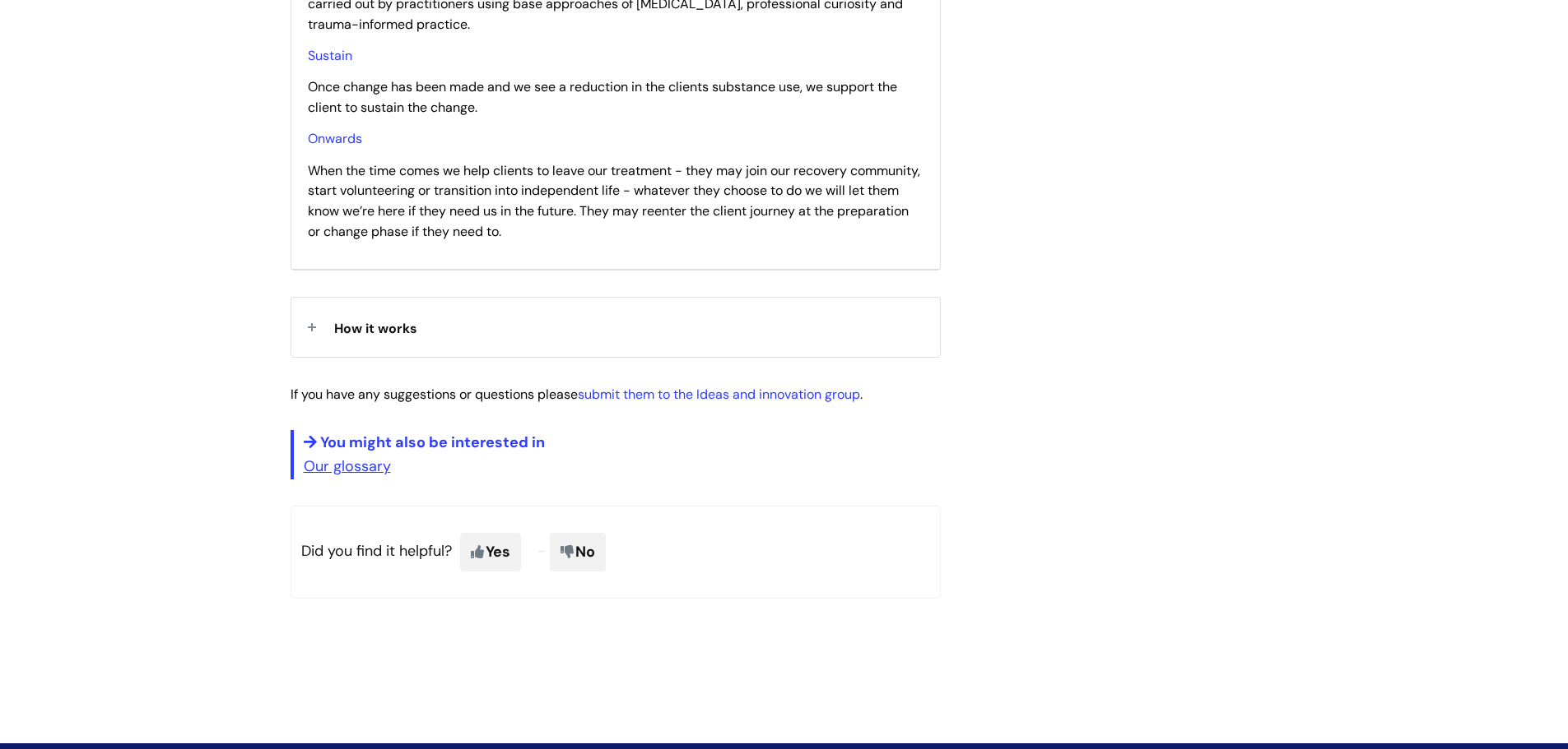
click at [390, 338] on strong "How it works" at bounding box center [376, 326] width 83 height 25
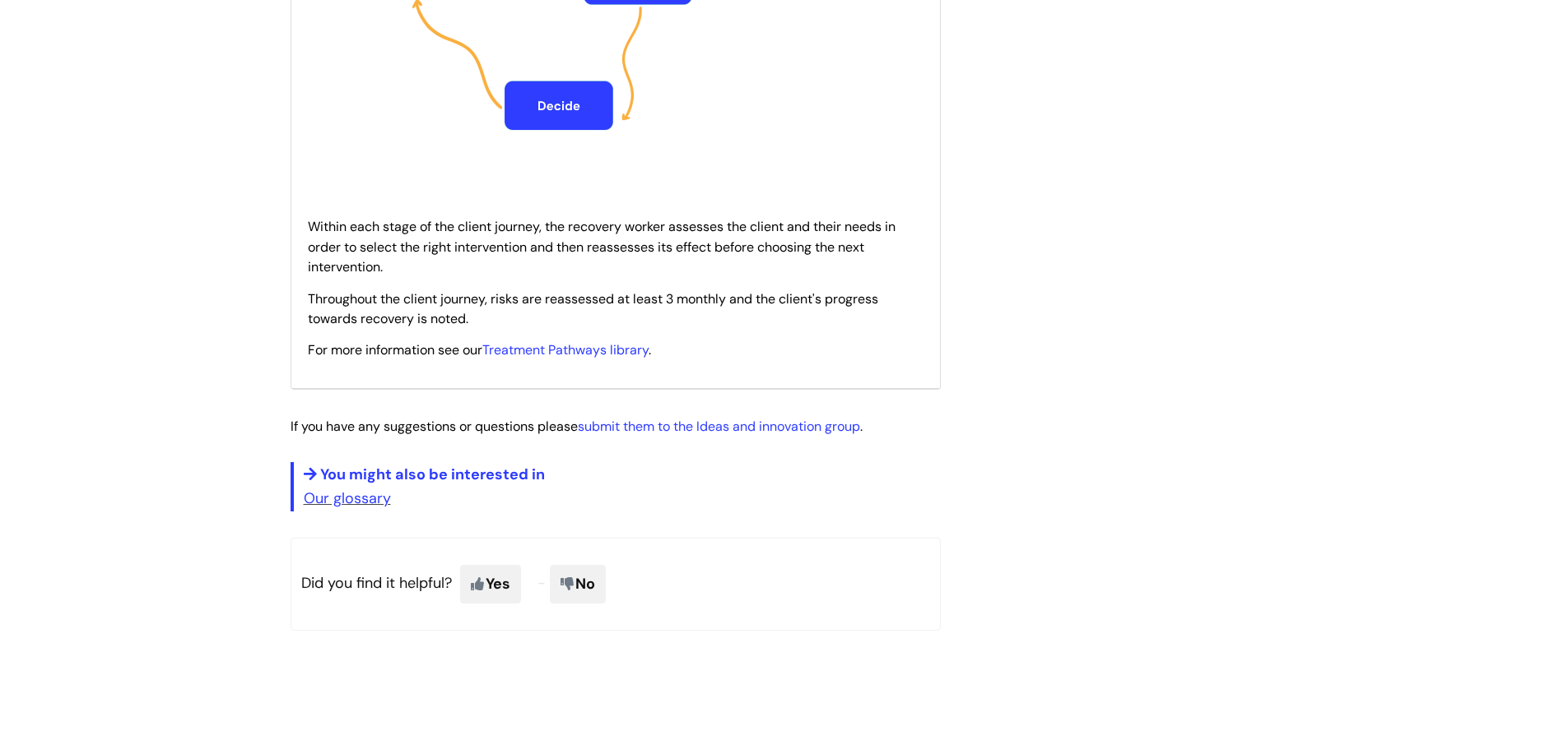
scroll to position [6186, 0]
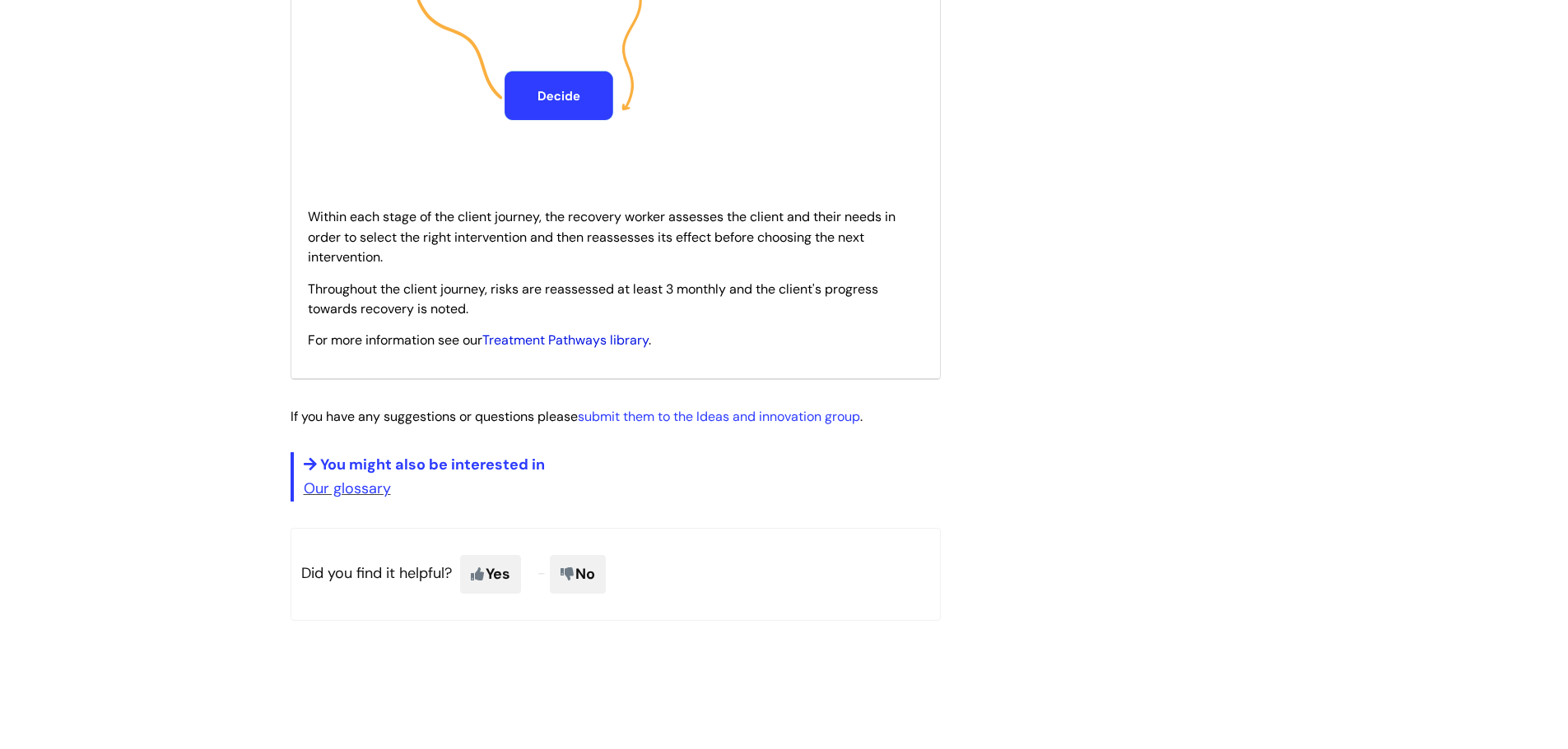
click at [597, 339] on link "Treatment Pathways library" at bounding box center [564, 340] width 166 height 17
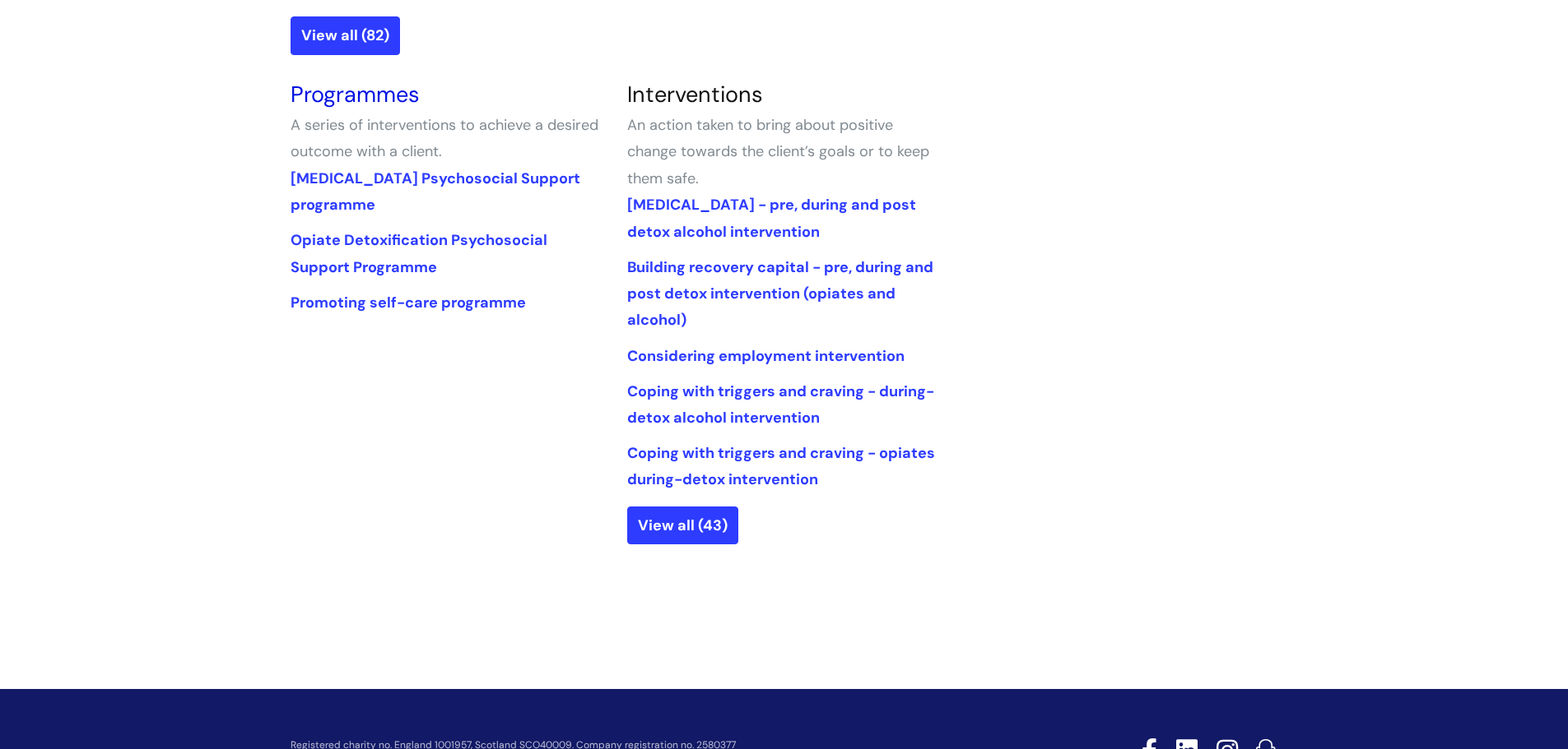
scroll to position [658, 0]
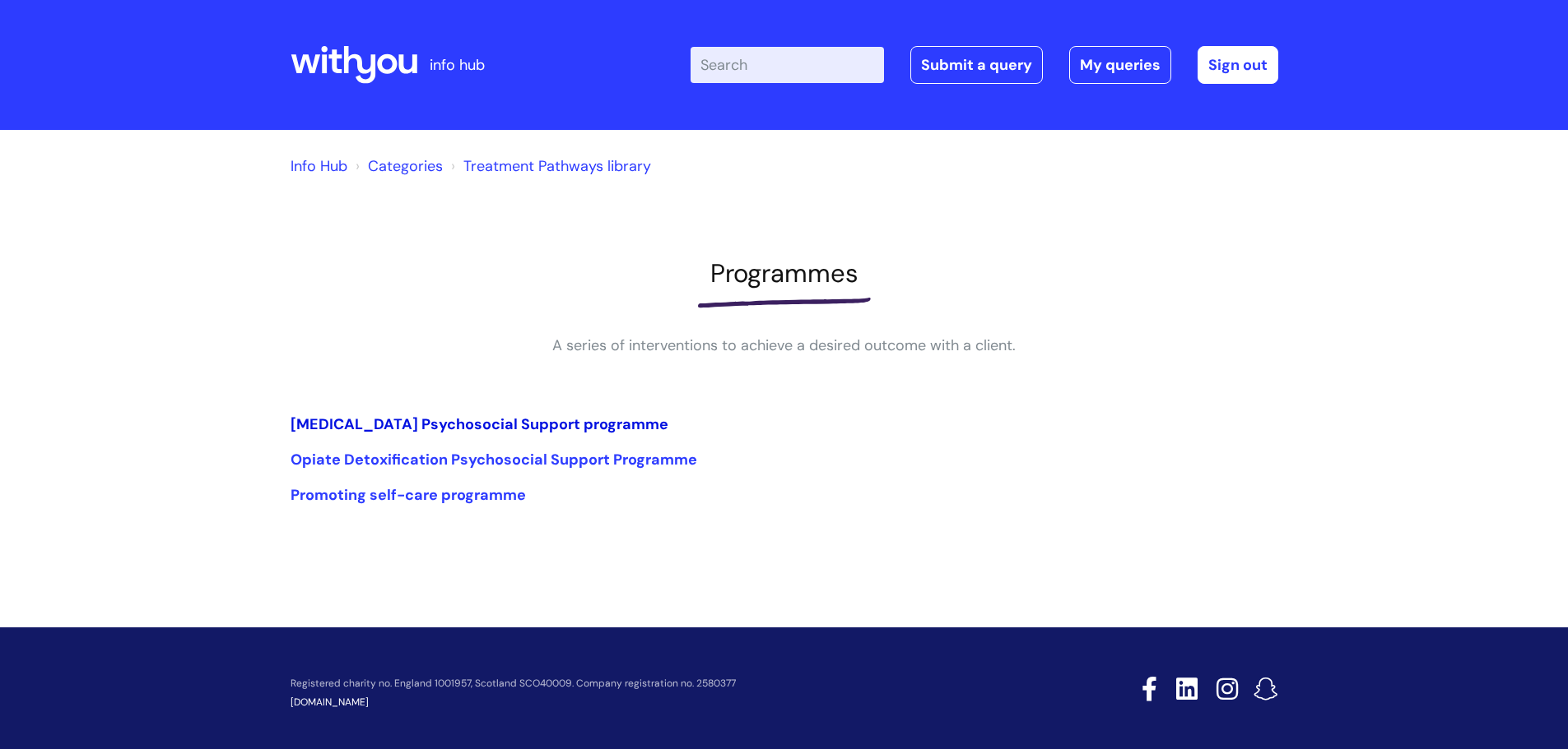
click at [462, 424] on link "Alcohol Detoxification Psychosocial Support programme" at bounding box center [479, 424] width 378 height 20
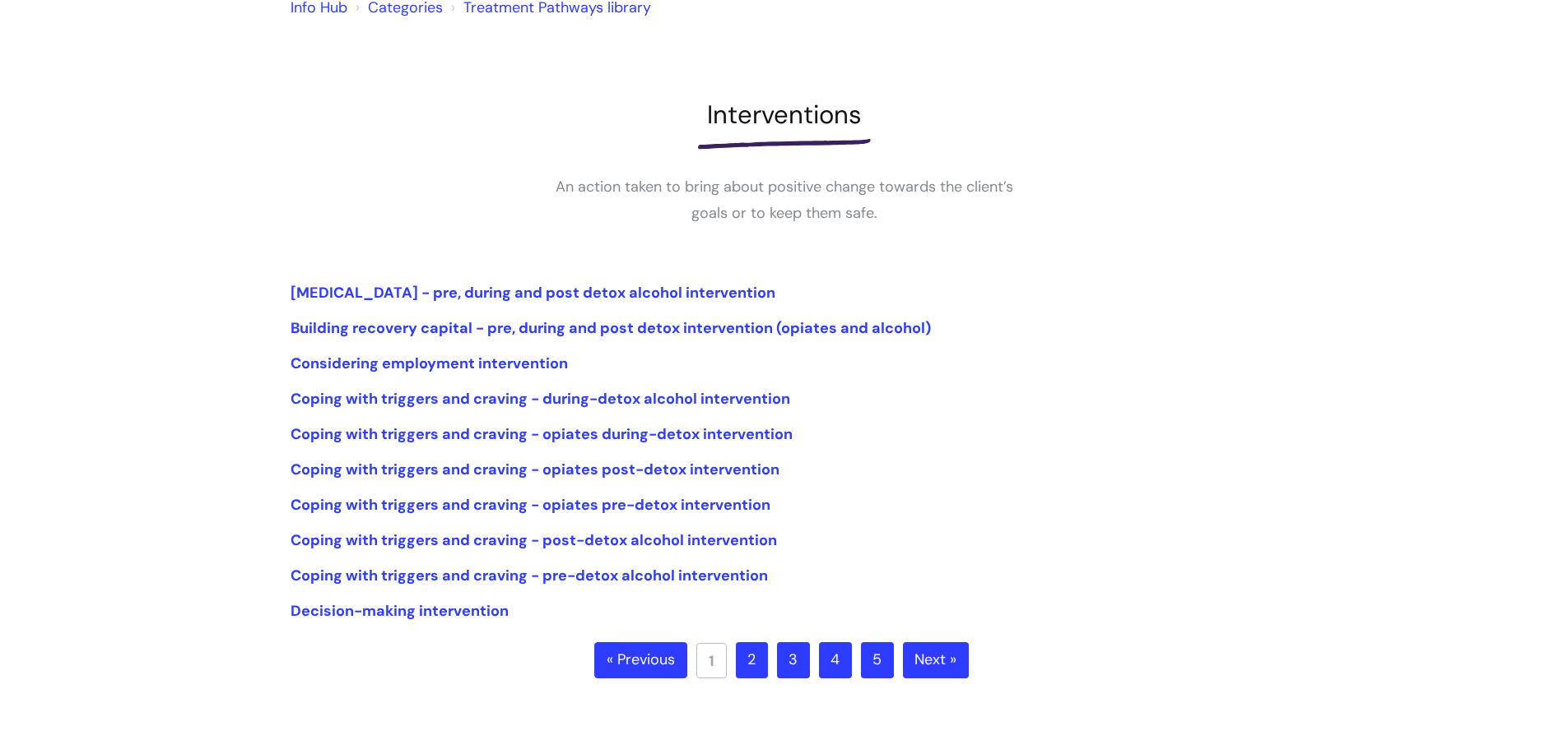
scroll to position [165, 0]
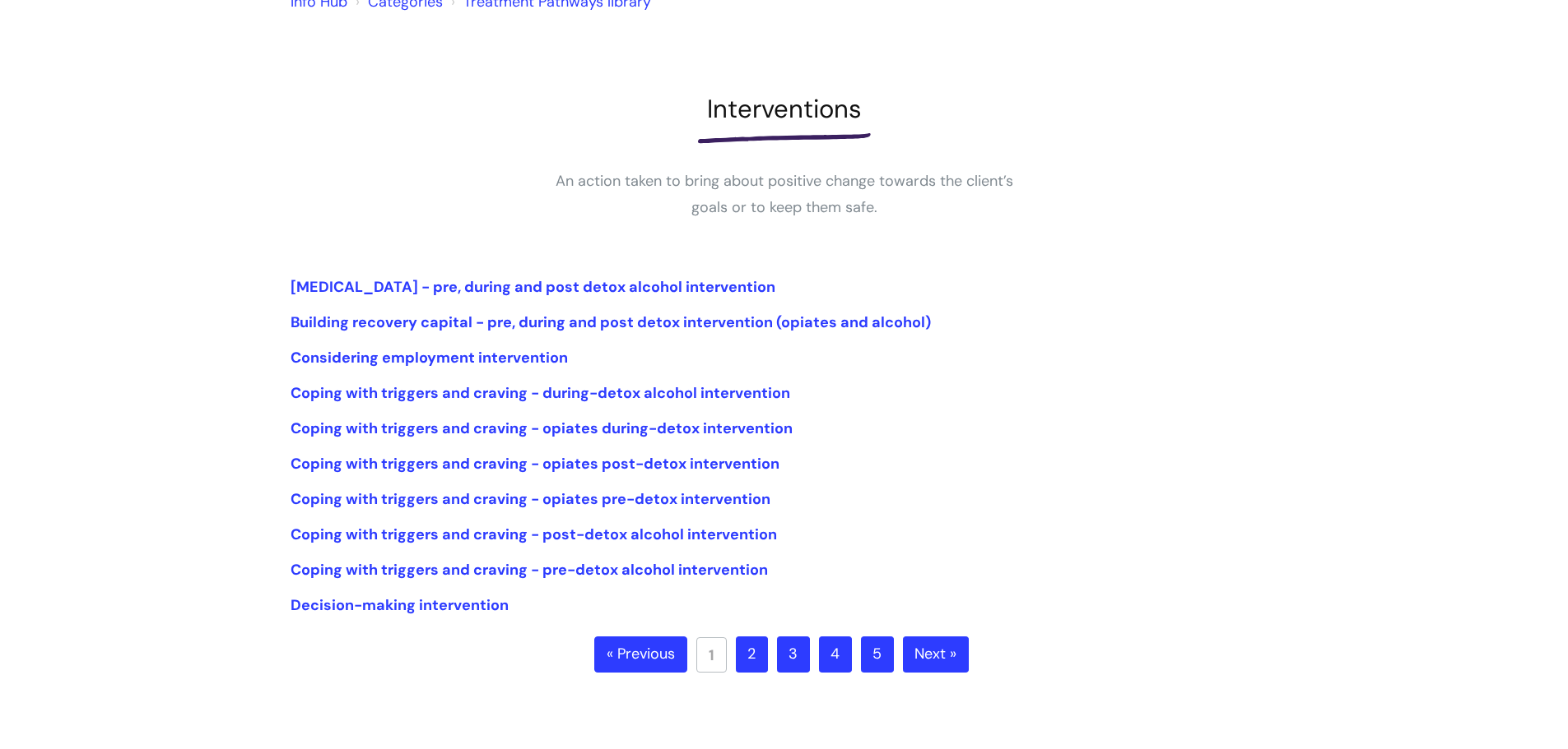
click at [755, 639] on link "2" at bounding box center [752, 654] width 32 height 36
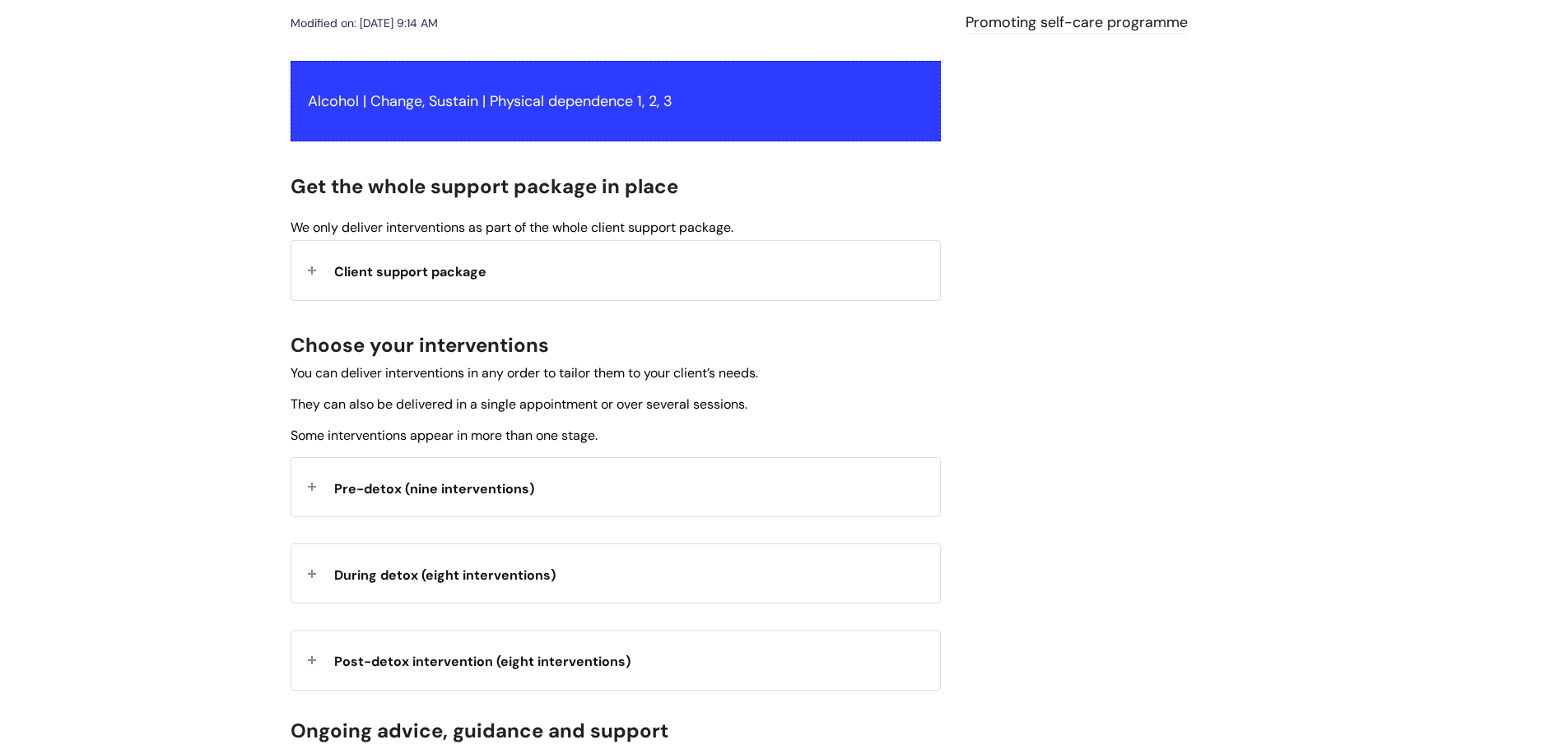
scroll to position [329, 0]
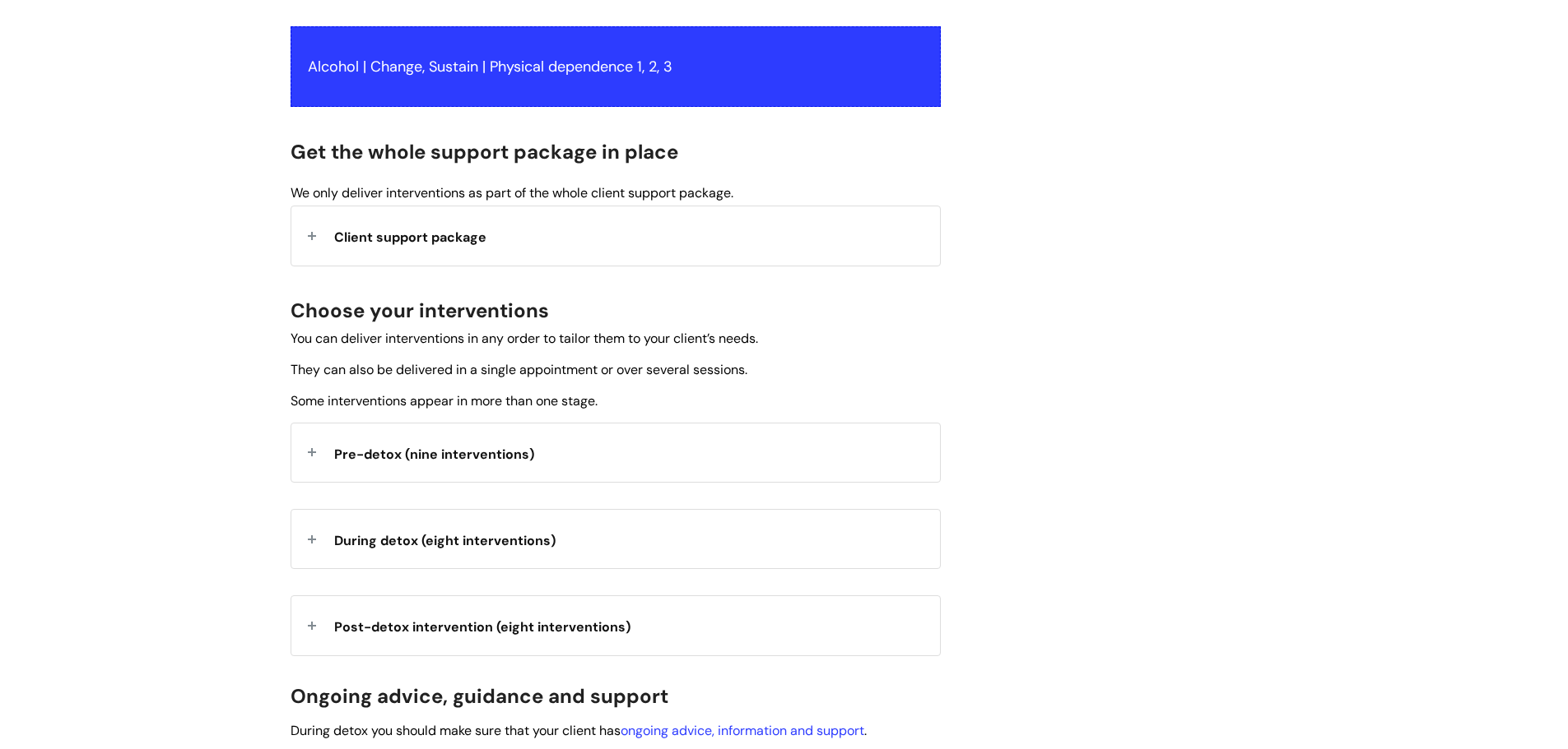
click at [475, 446] on span "Pre-detox (nine interventions)" at bounding box center [434, 454] width 200 height 17
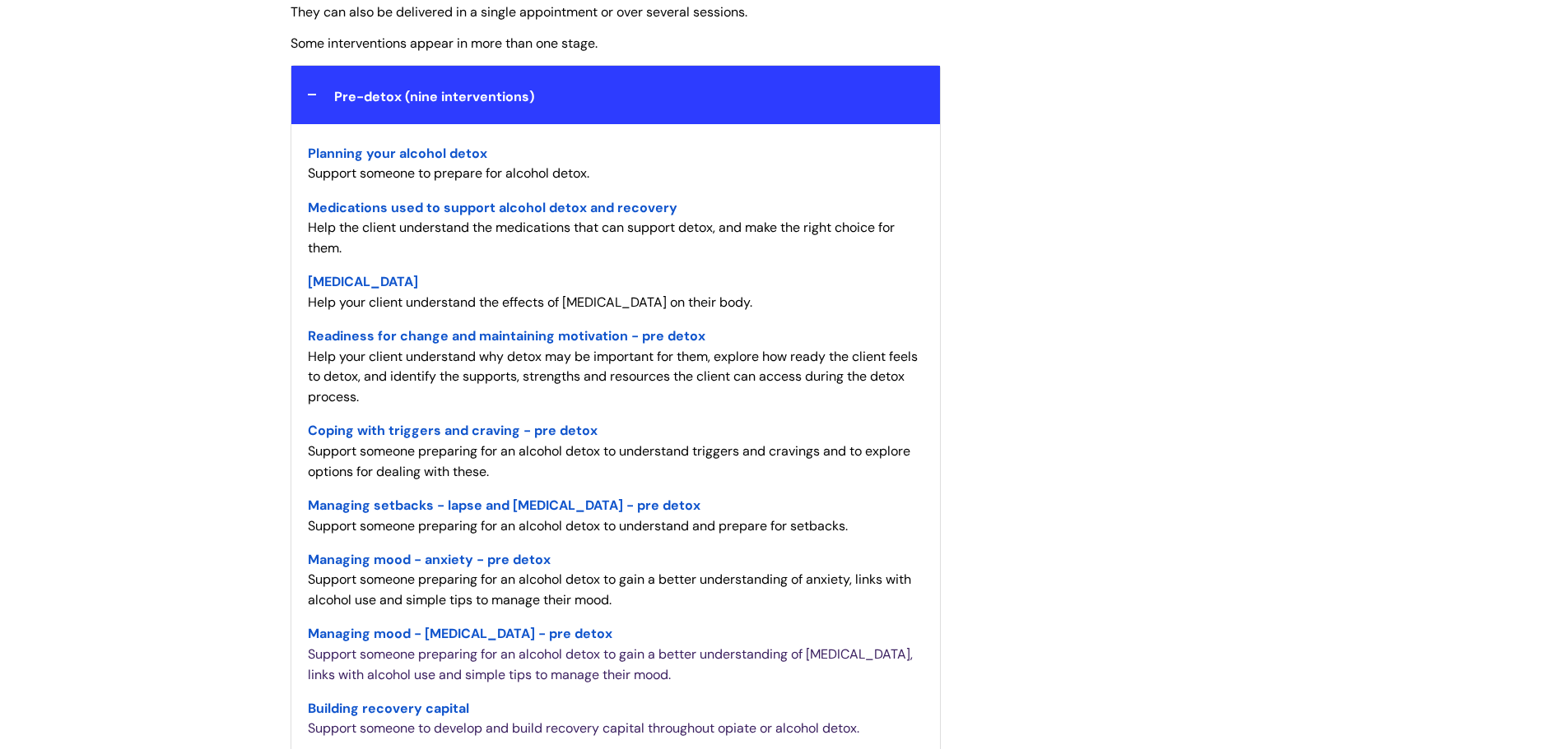
scroll to position [658, 0]
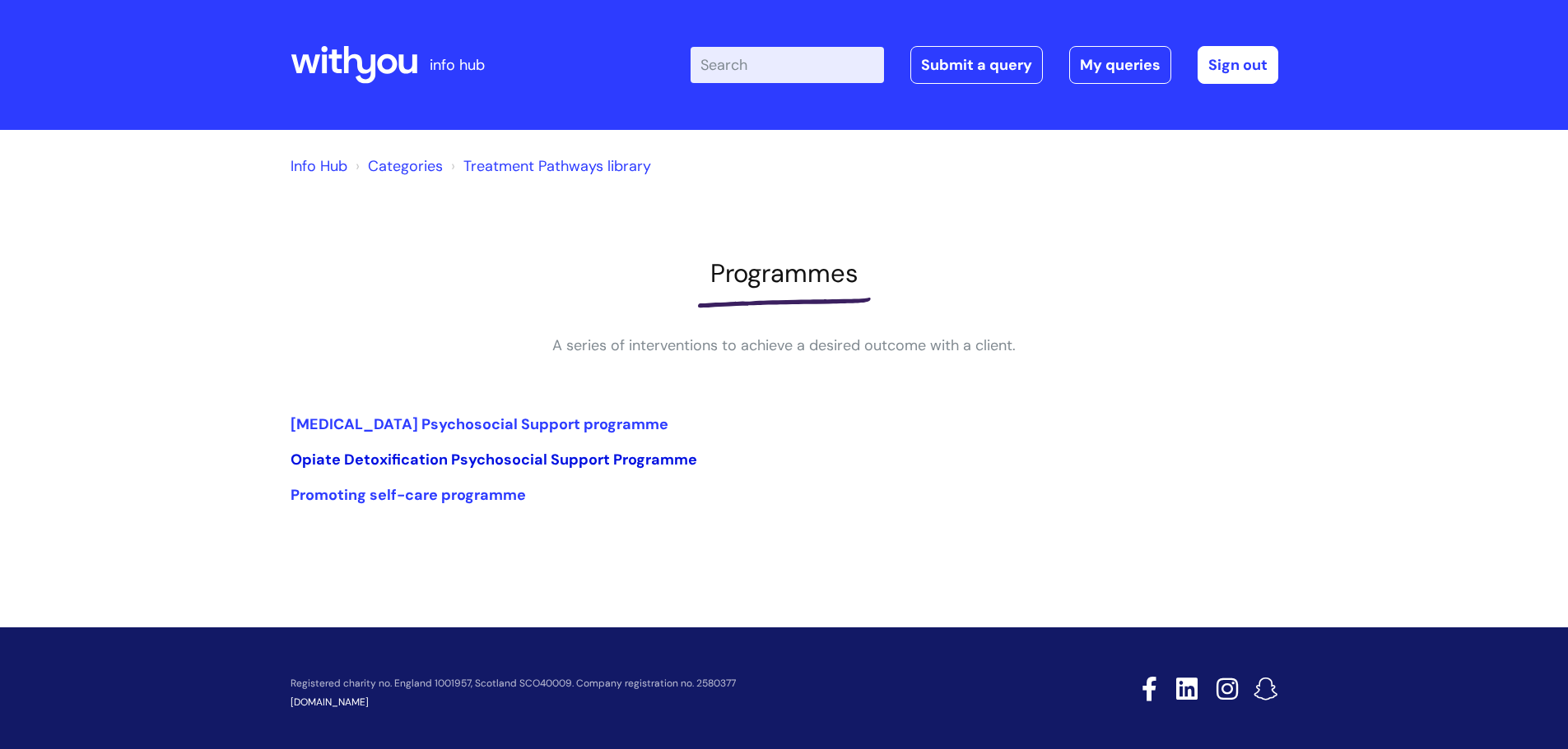
click at [613, 466] on link "Opiate Detoxification Psychosocial Support Programme" at bounding box center [493, 460] width 407 height 20
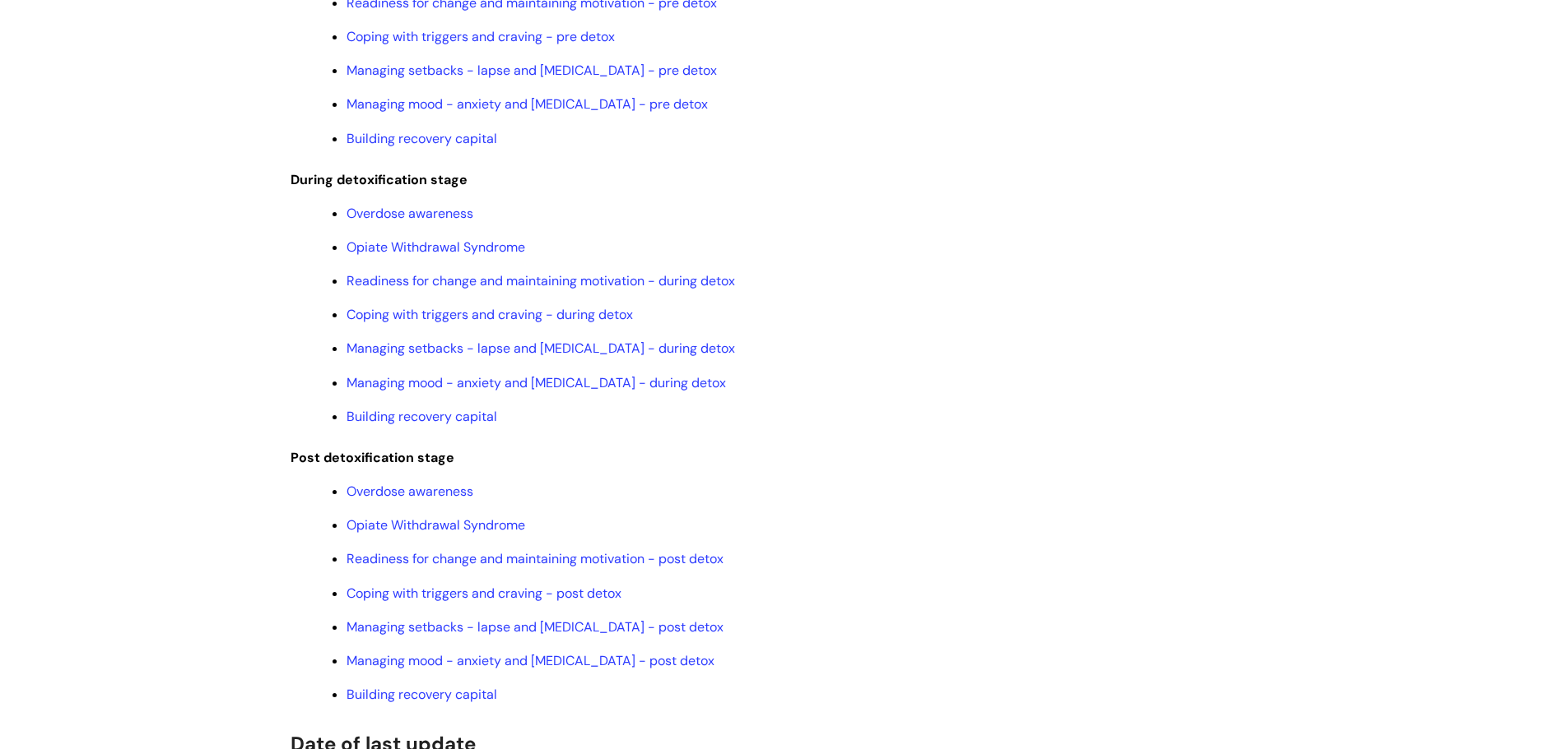
scroll to position [1891, 0]
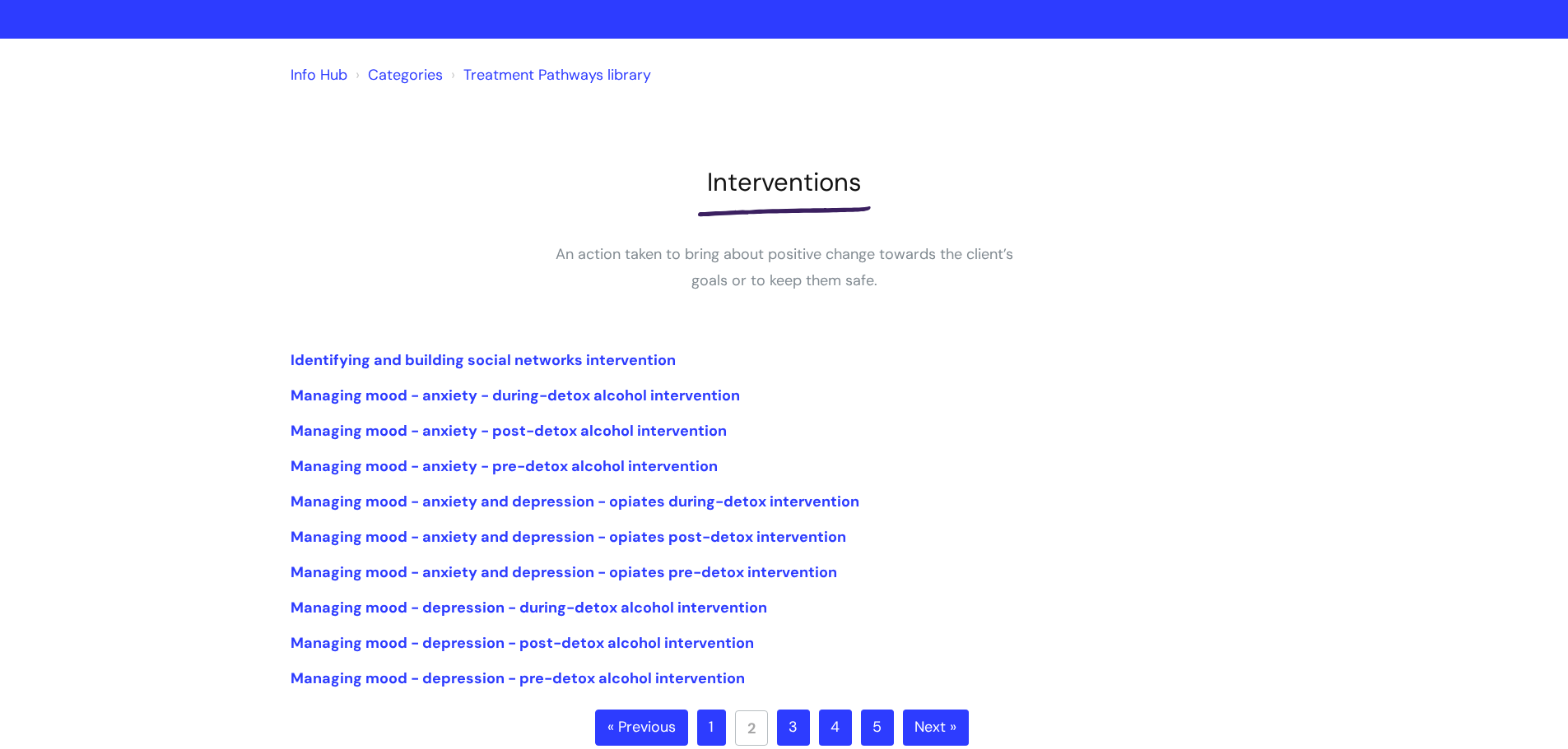
scroll to position [165, 0]
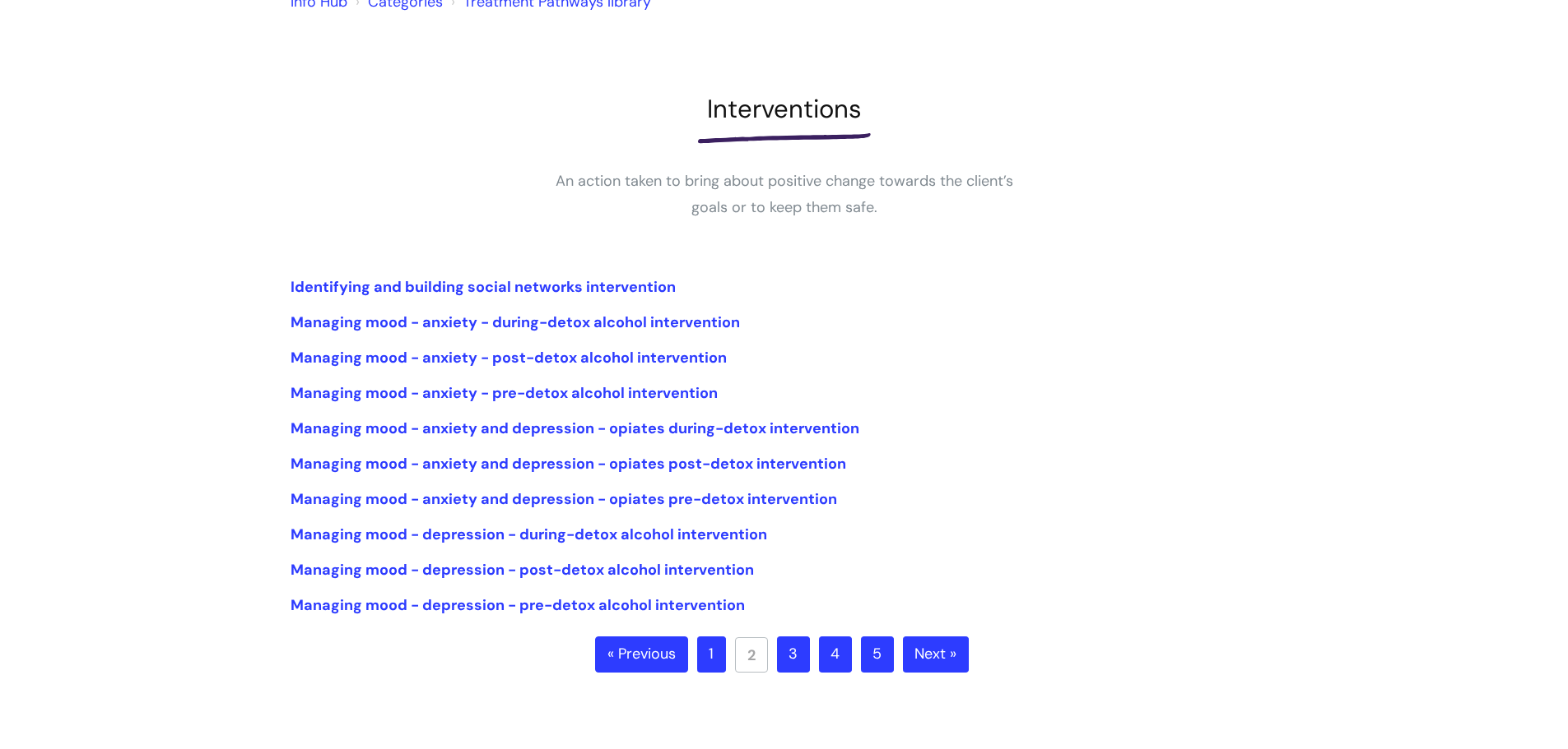
click at [800, 654] on link "3" at bounding box center [793, 654] width 33 height 36
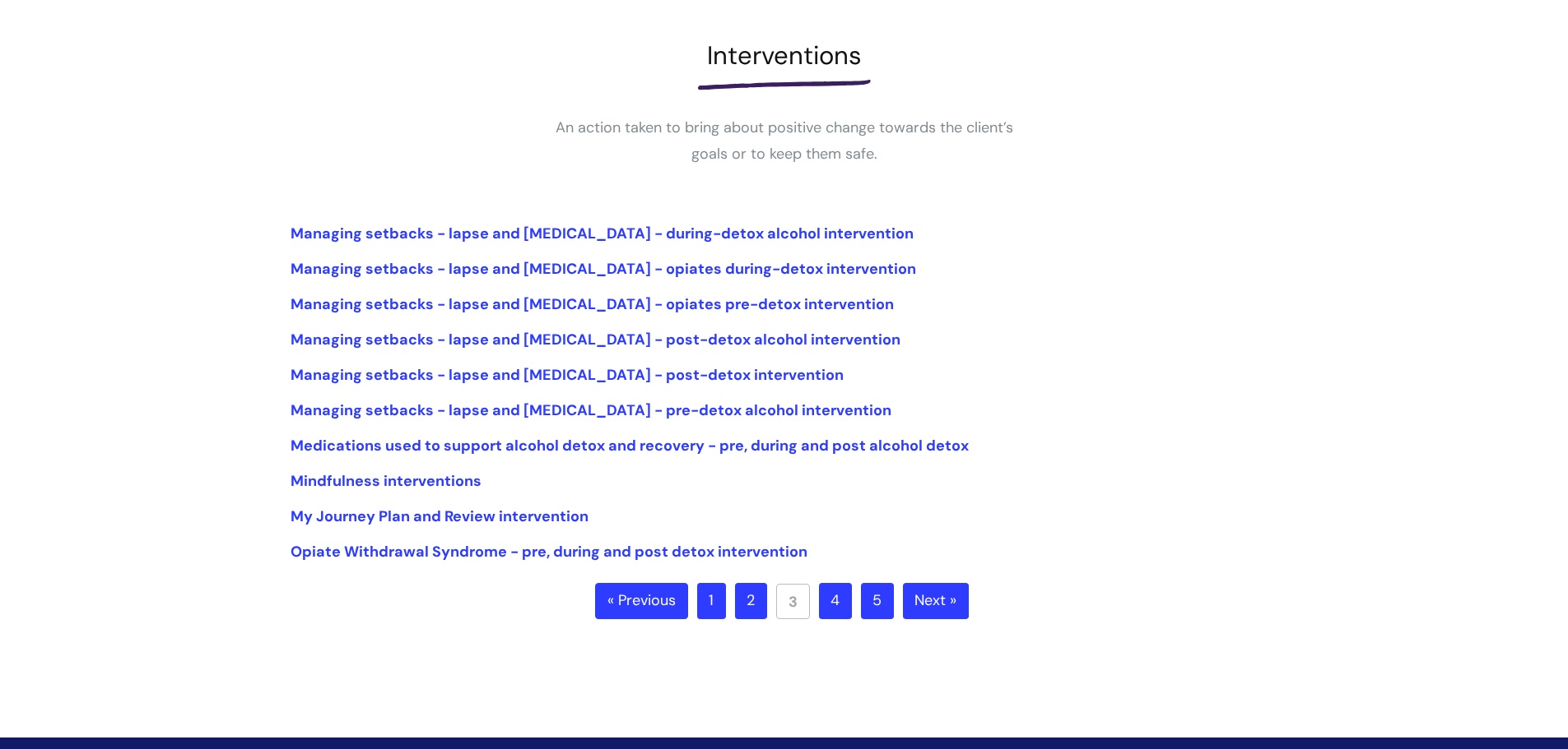
scroll to position [247, 0]
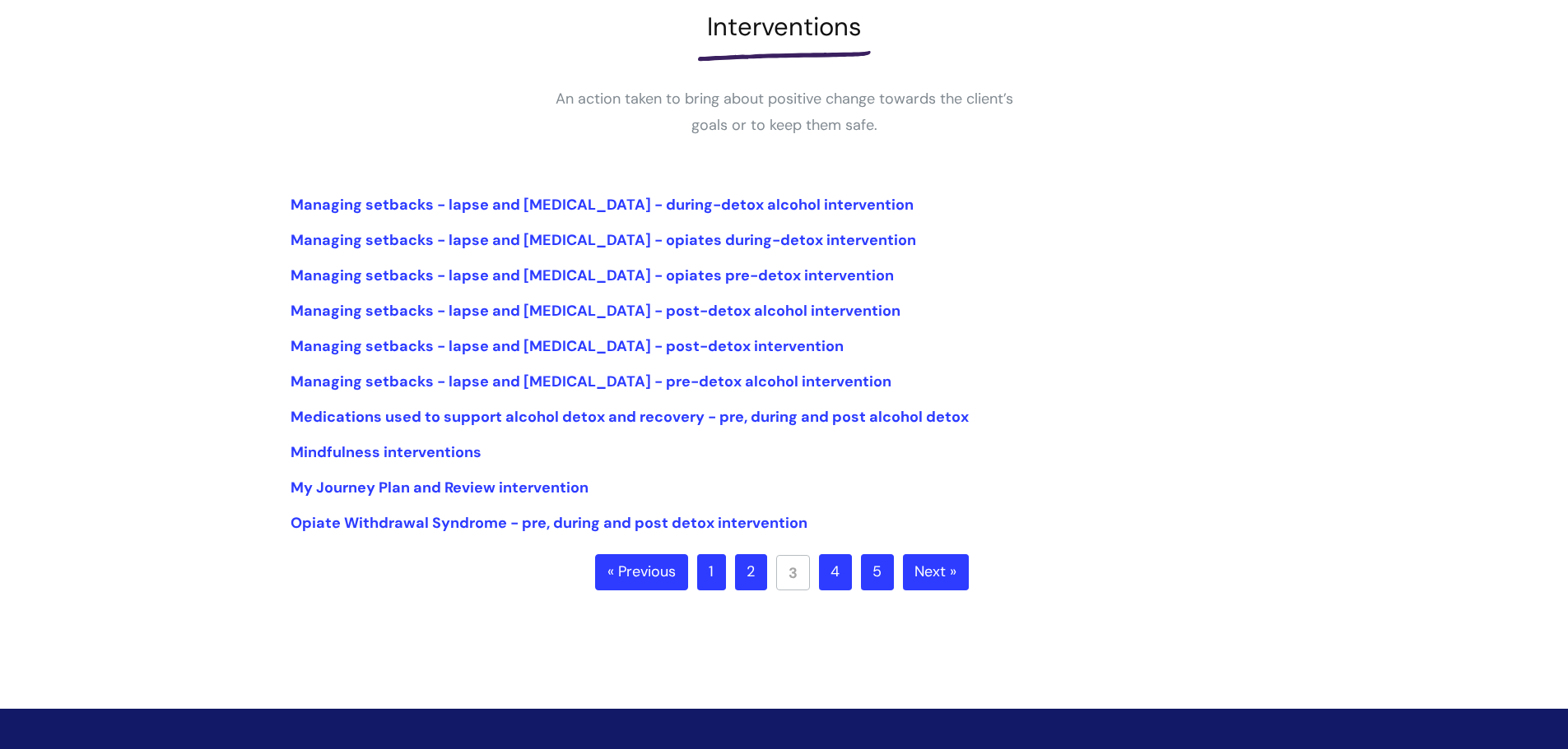
click at [833, 564] on link "4" at bounding box center [835, 573] width 33 height 36
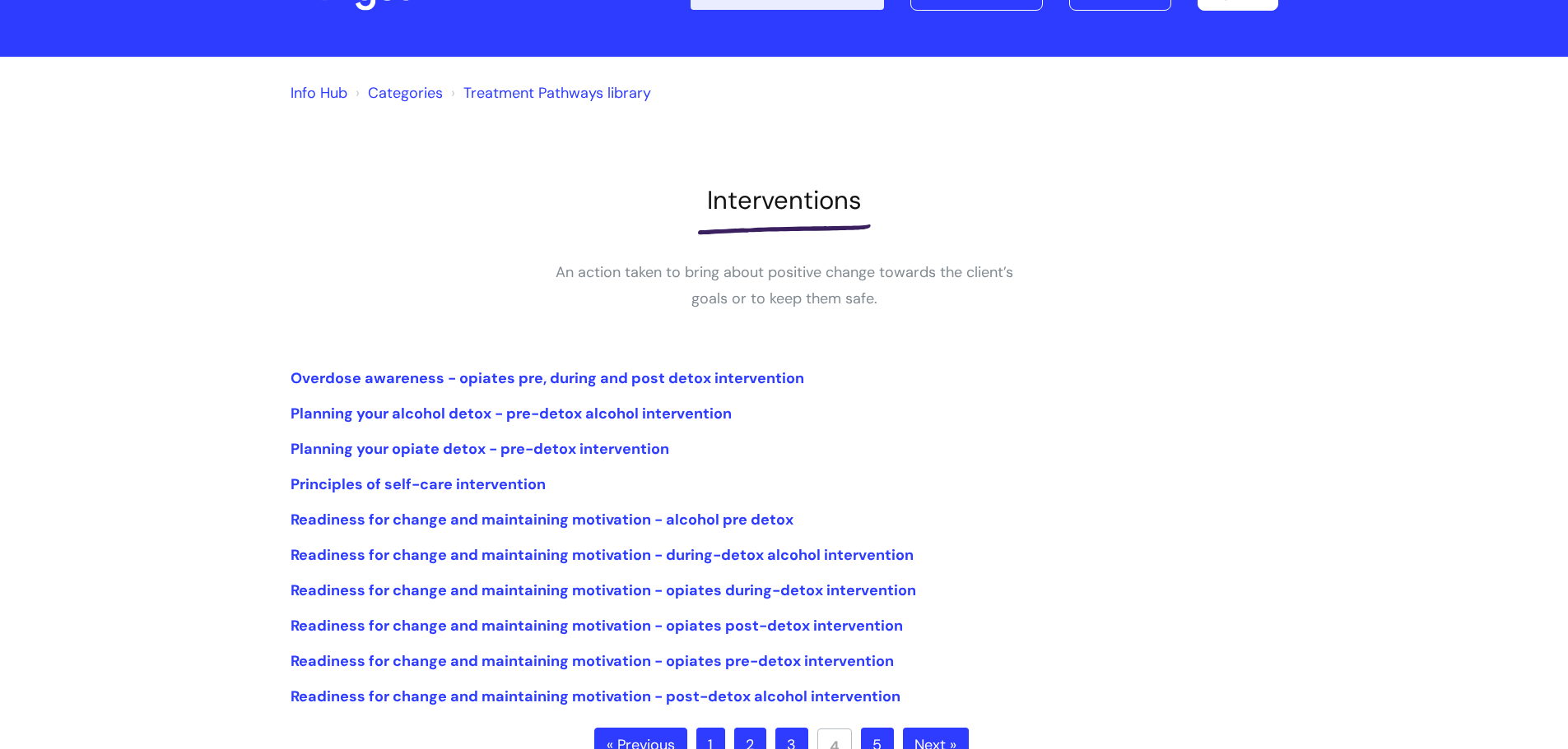
scroll to position [165, 0]
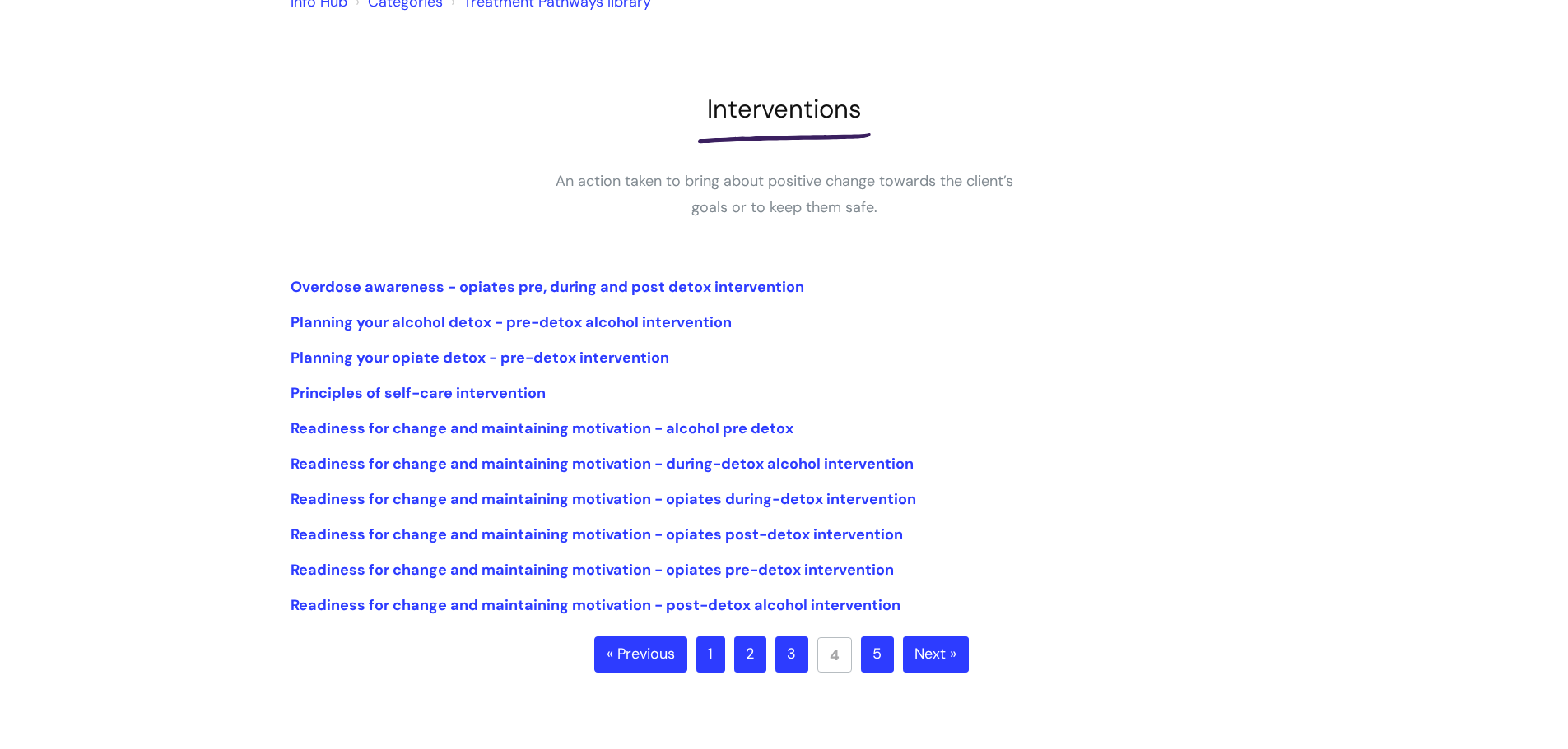
click at [878, 649] on link "5" at bounding box center [876, 654] width 33 height 36
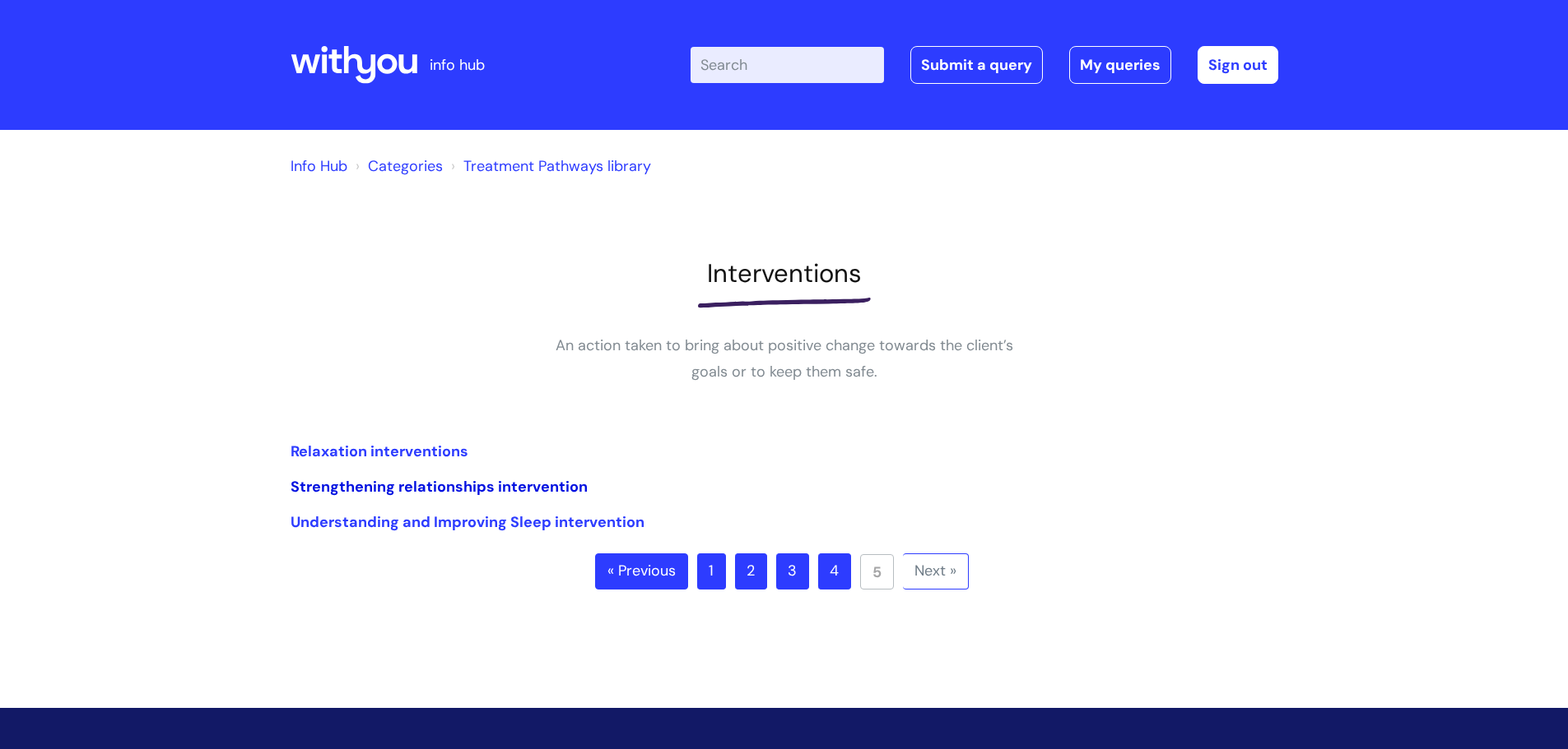
click at [567, 486] on link "Strengthening relationships intervention" at bounding box center [438, 486] width 297 height 20
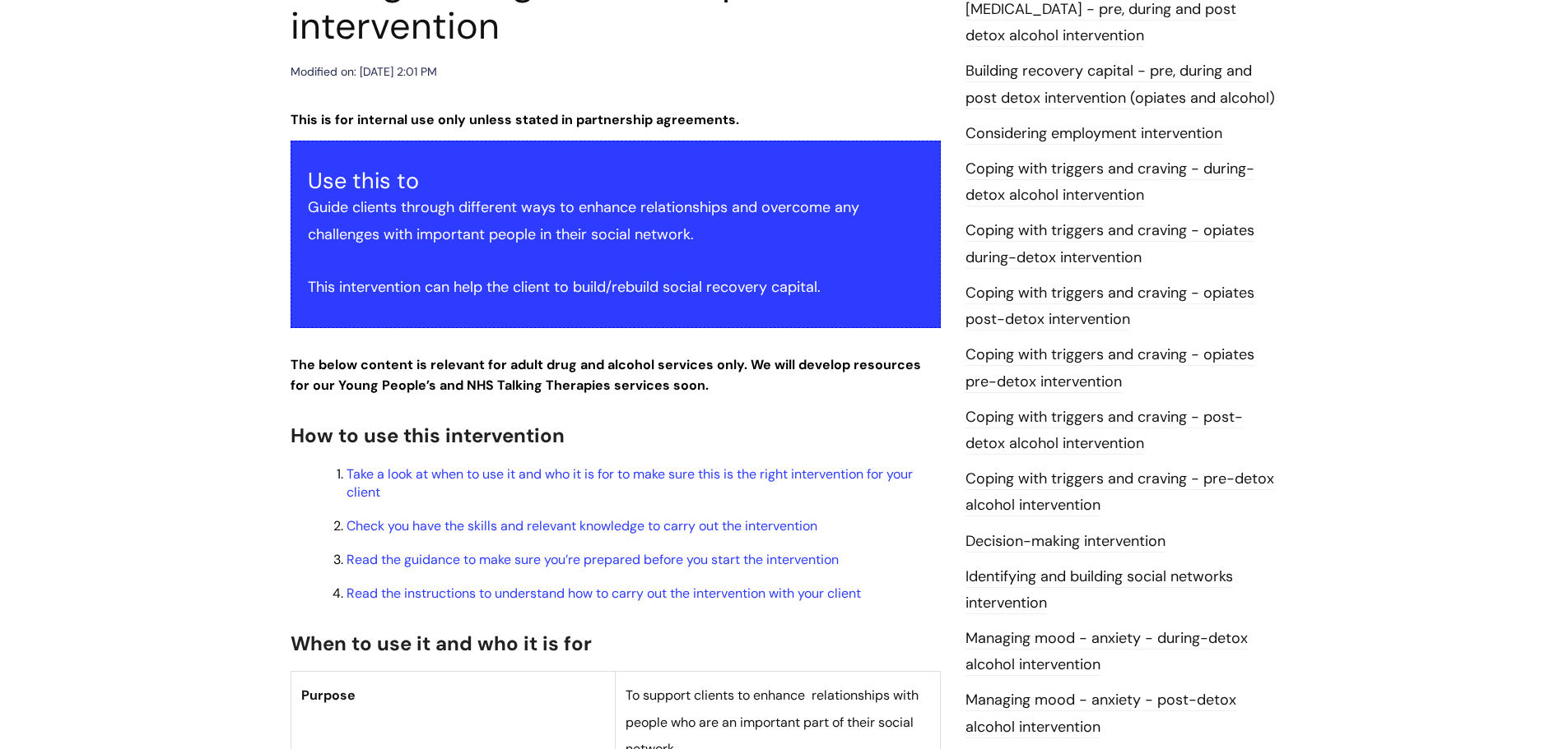
scroll to position [247, 0]
